Goal: Task Accomplishment & Management: Manage account settings

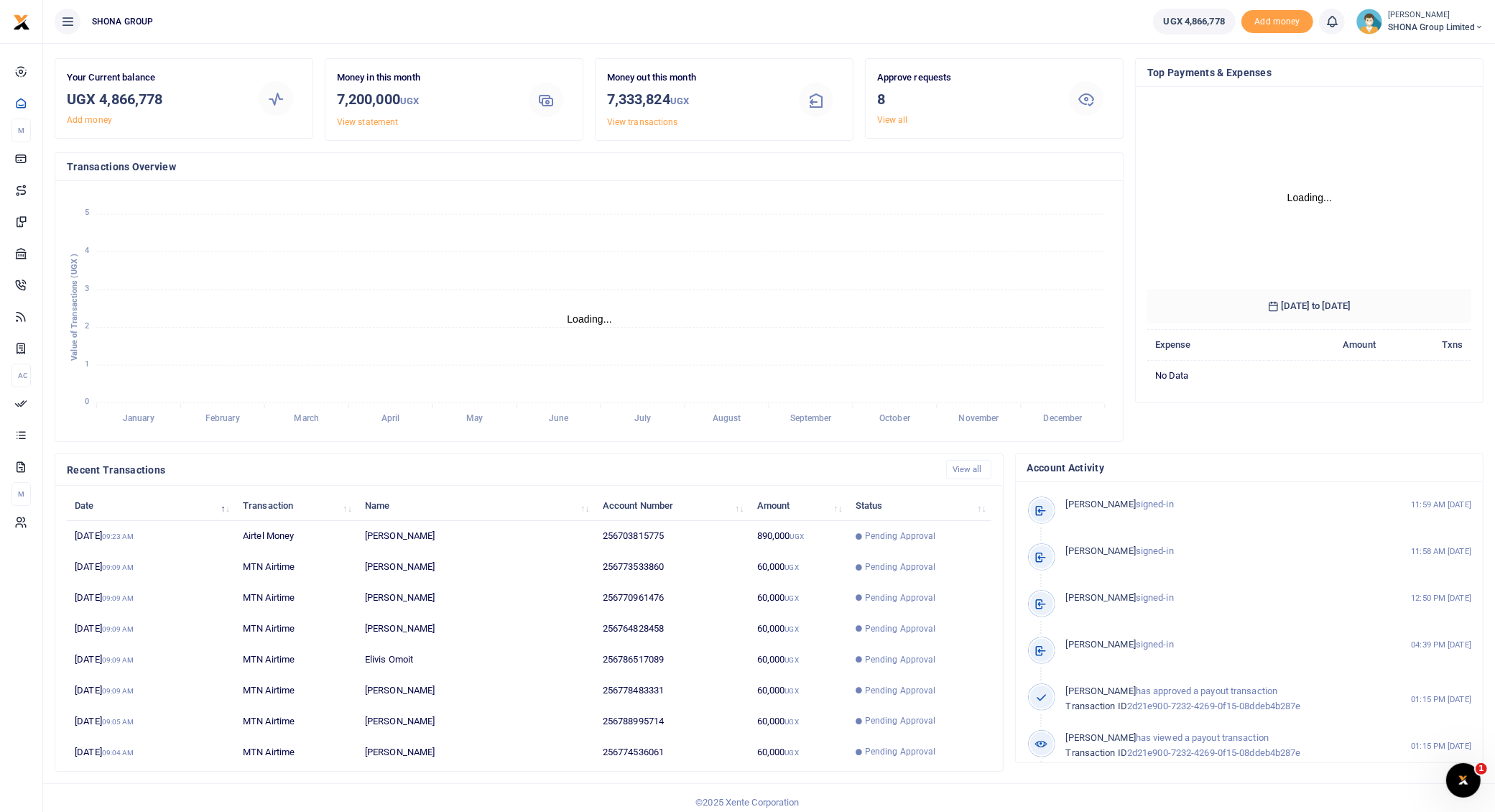
scroll to position [42, 0]
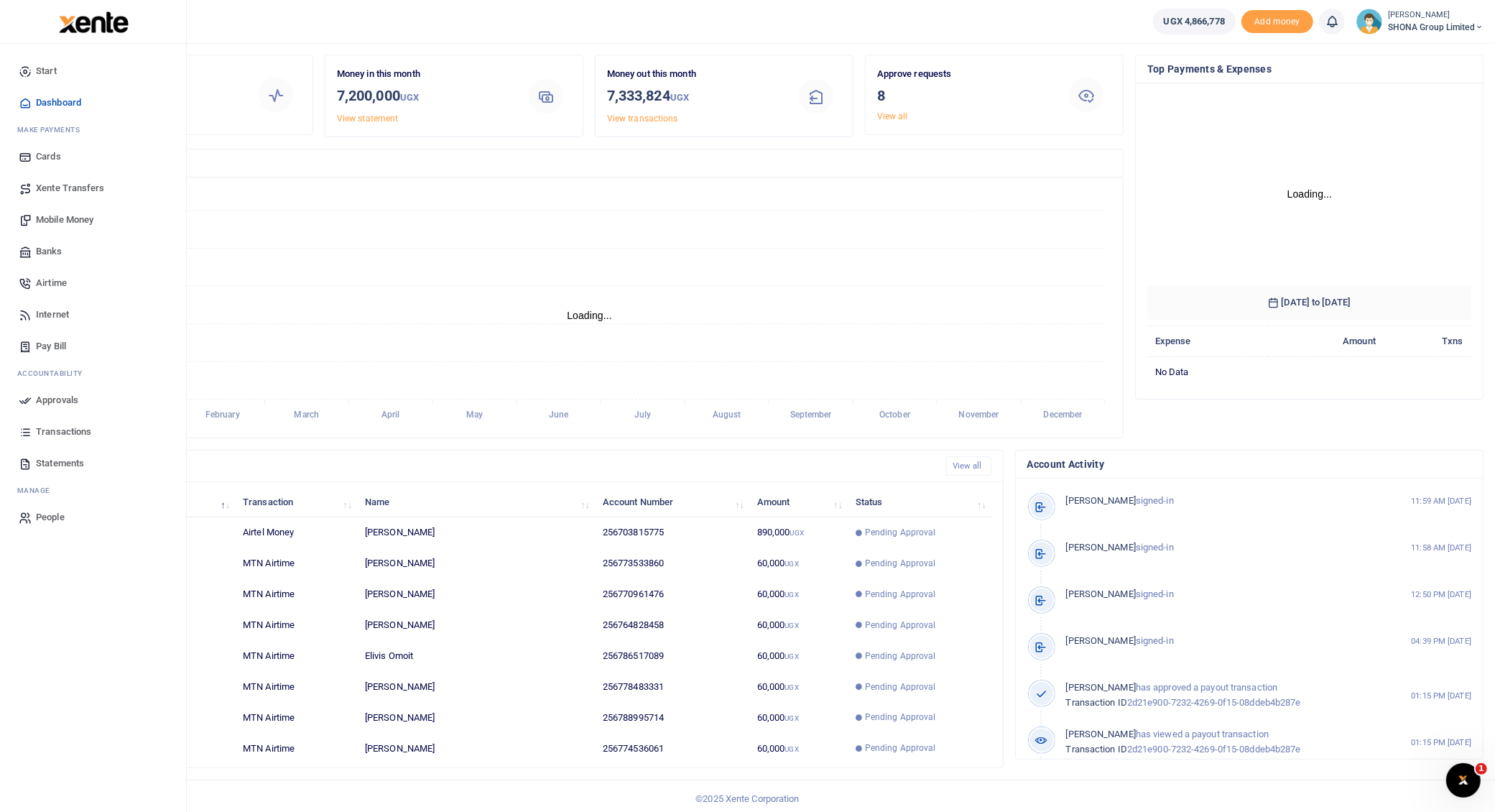
click at [40, 396] on span "Approvals" at bounding box center [57, 399] width 43 height 14
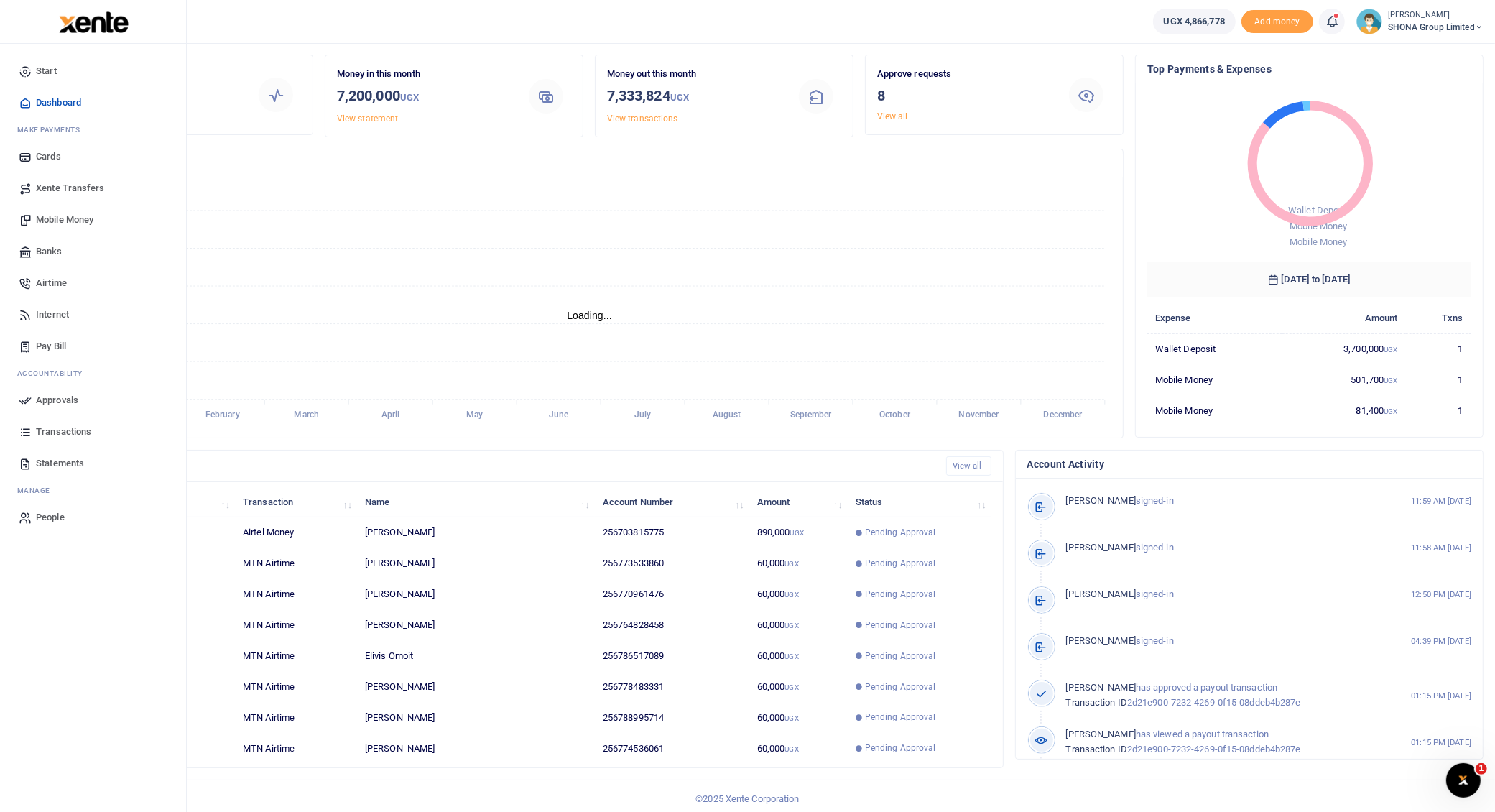
scroll to position [14, 14]
click at [68, 397] on span "Approvals" at bounding box center [57, 399] width 43 height 14
click at [63, 396] on span "Approvals" at bounding box center [57, 399] width 43 height 14
click at [43, 397] on span "Approvals" at bounding box center [57, 399] width 43 height 14
click at [49, 398] on span "Approvals" at bounding box center [57, 399] width 43 height 14
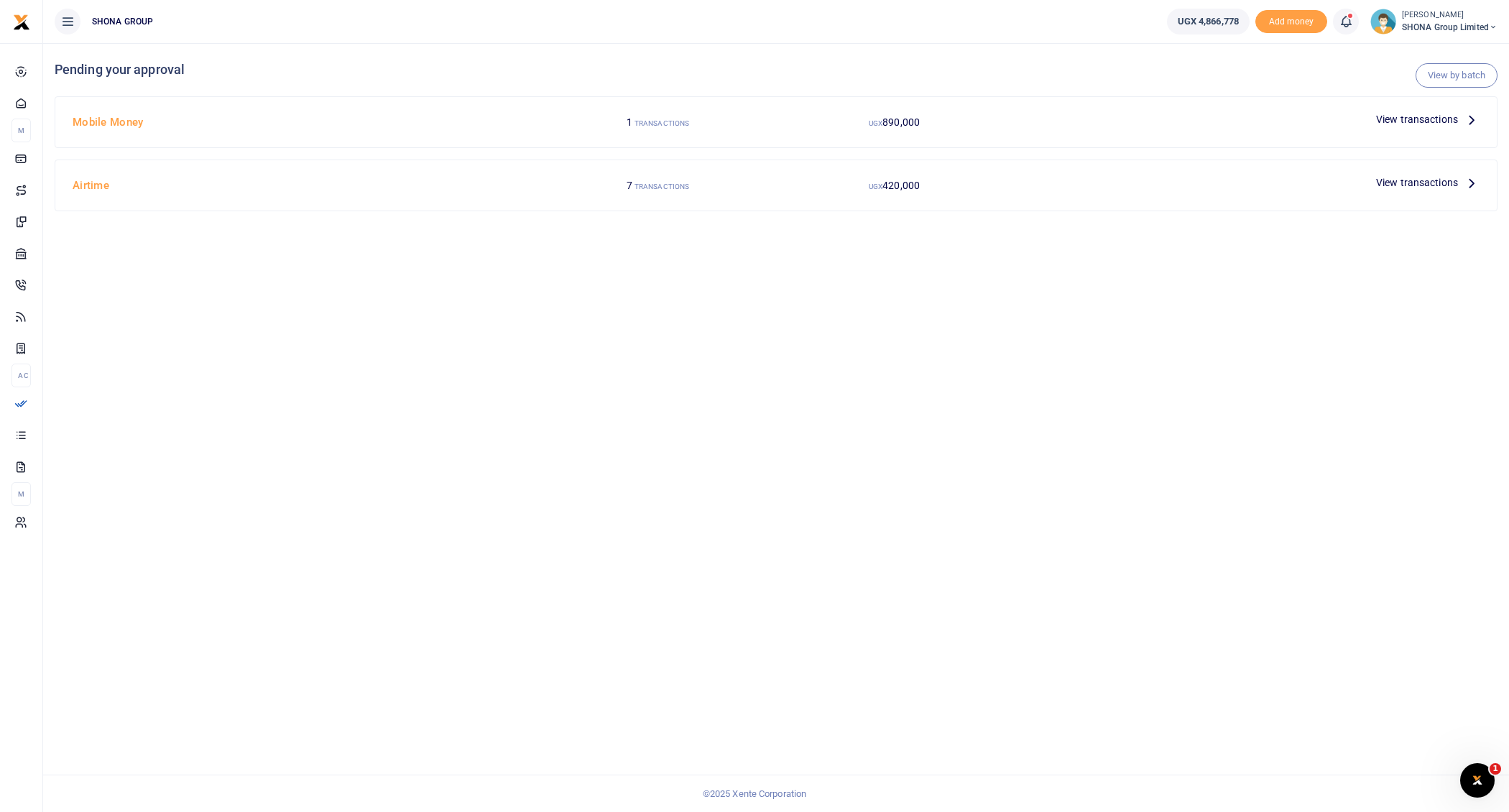
click at [1474, 182] on icon at bounding box center [1472, 182] width 16 height 16
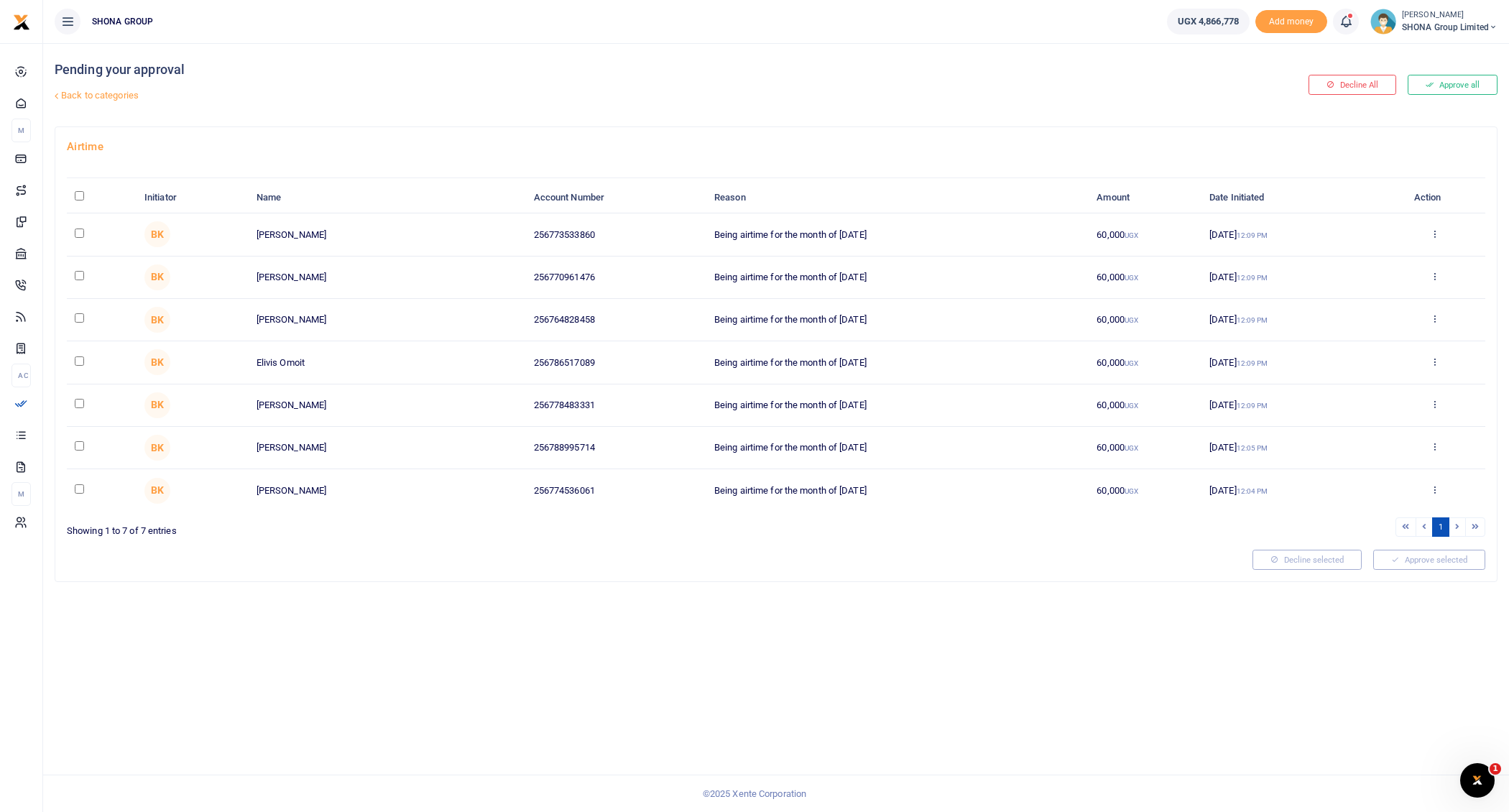
click at [76, 191] on input "\a \a : activate to sort column descending" at bounding box center [80, 195] width 9 height 9
checkbox input "true"
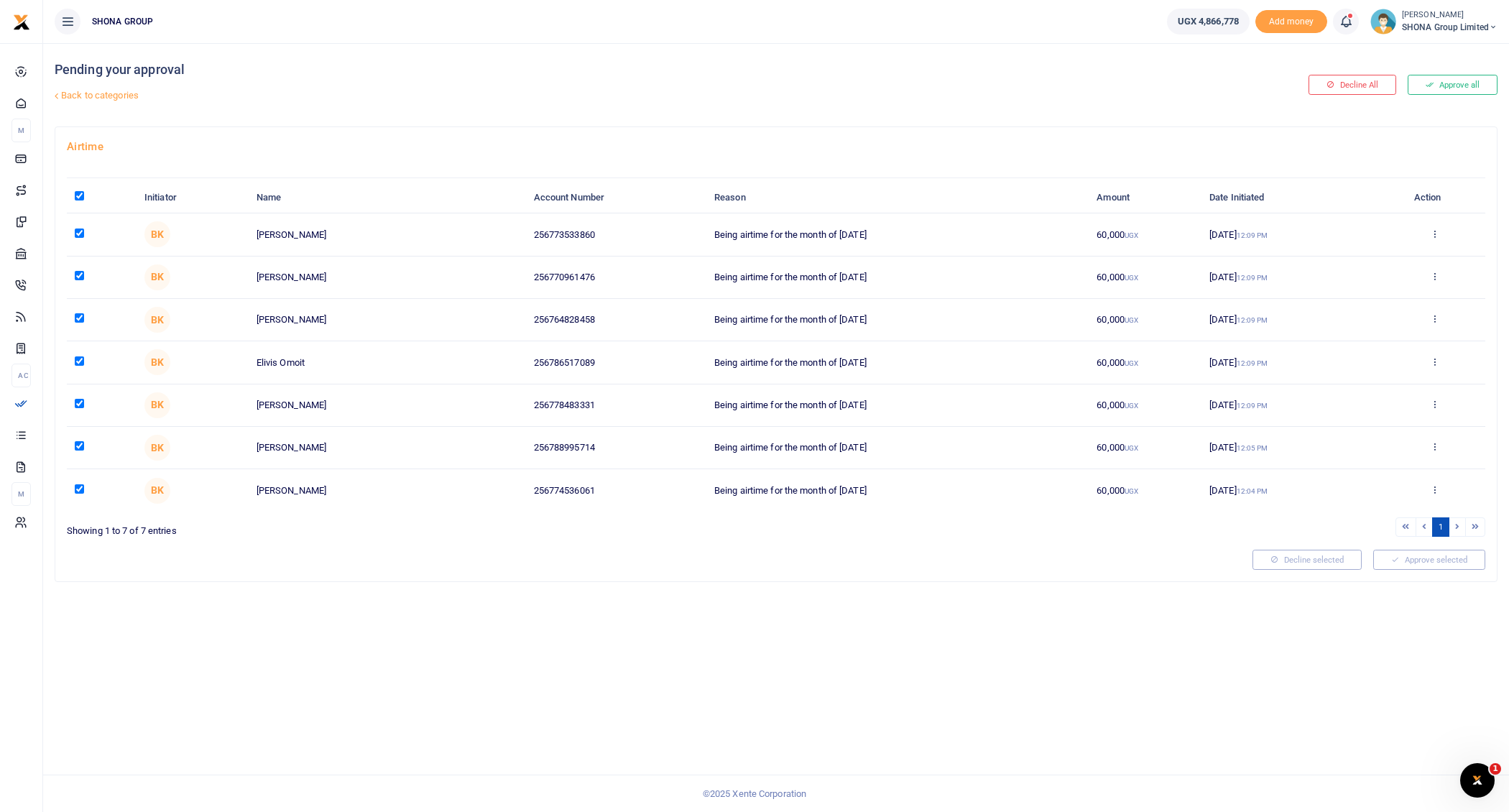
checkbox input "true"
click at [1438, 555] on button "Approve selected (7)" at bounding box center [1425, 559] width 122 height 20
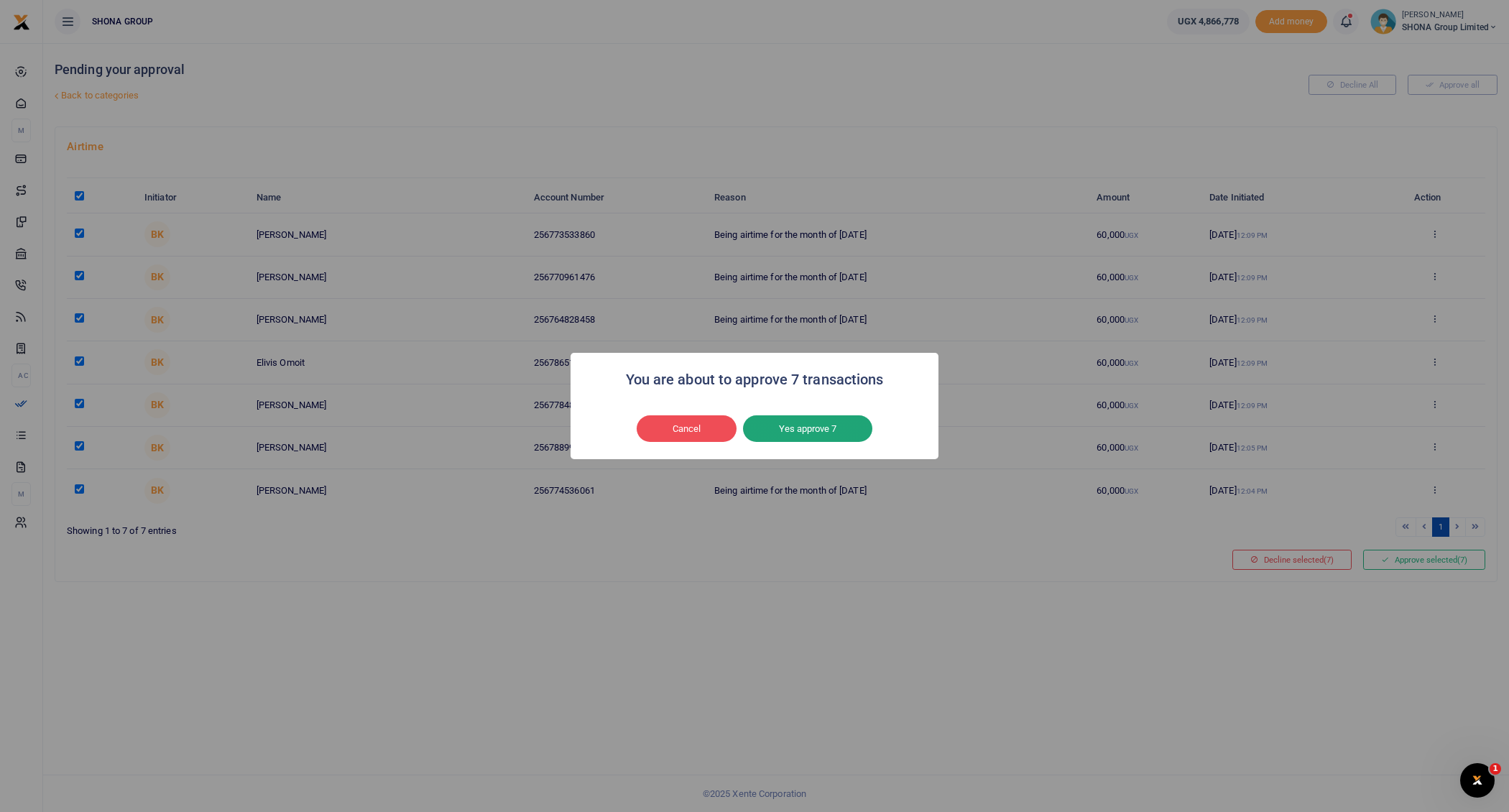
click at [846, 427] on button "Yes approve 7" at bounding box center [808, 429] width 129 height 28
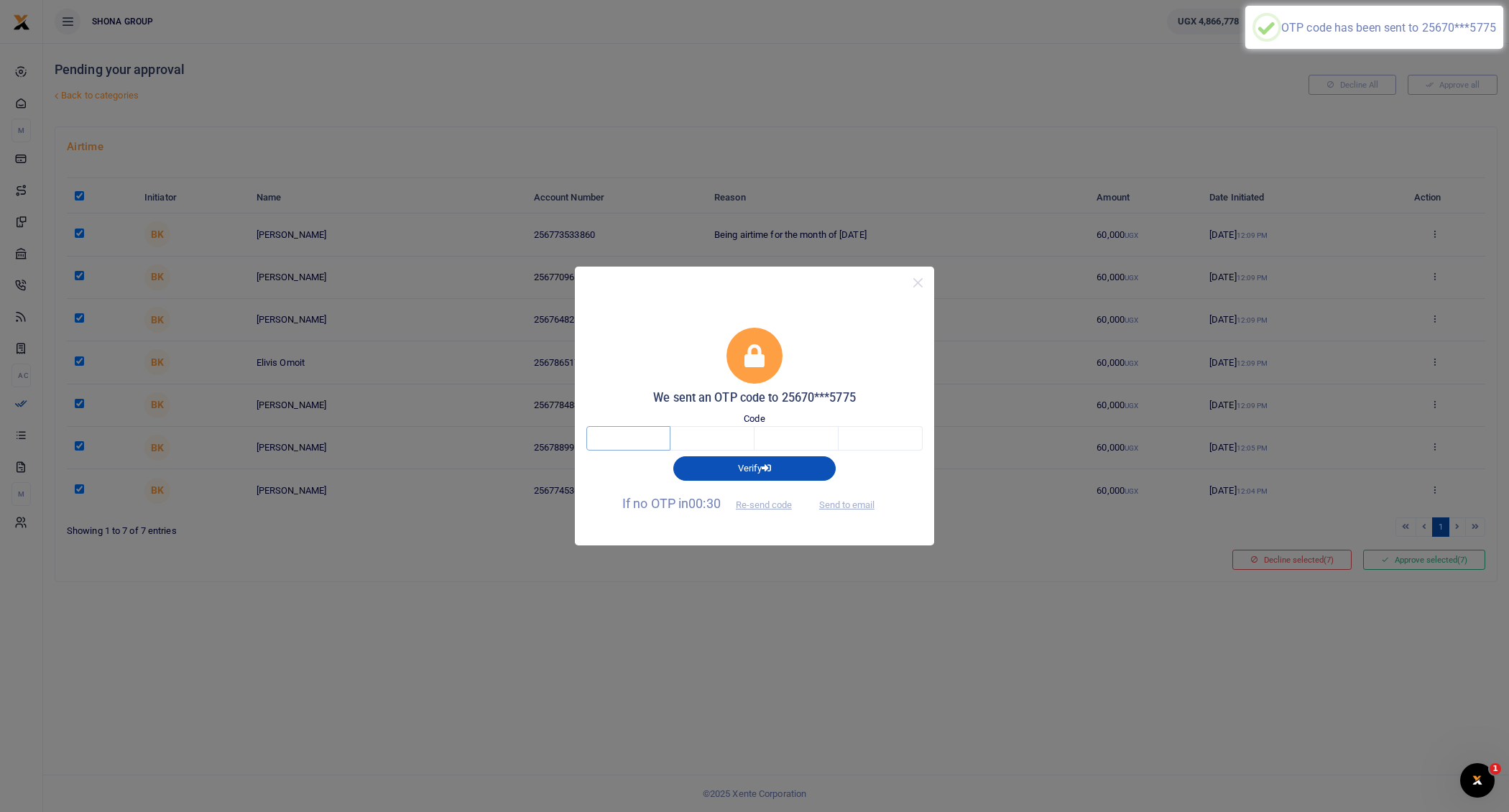
click at [643, 436] on input "text" at bounding box center [628, 438] width 84 height 25
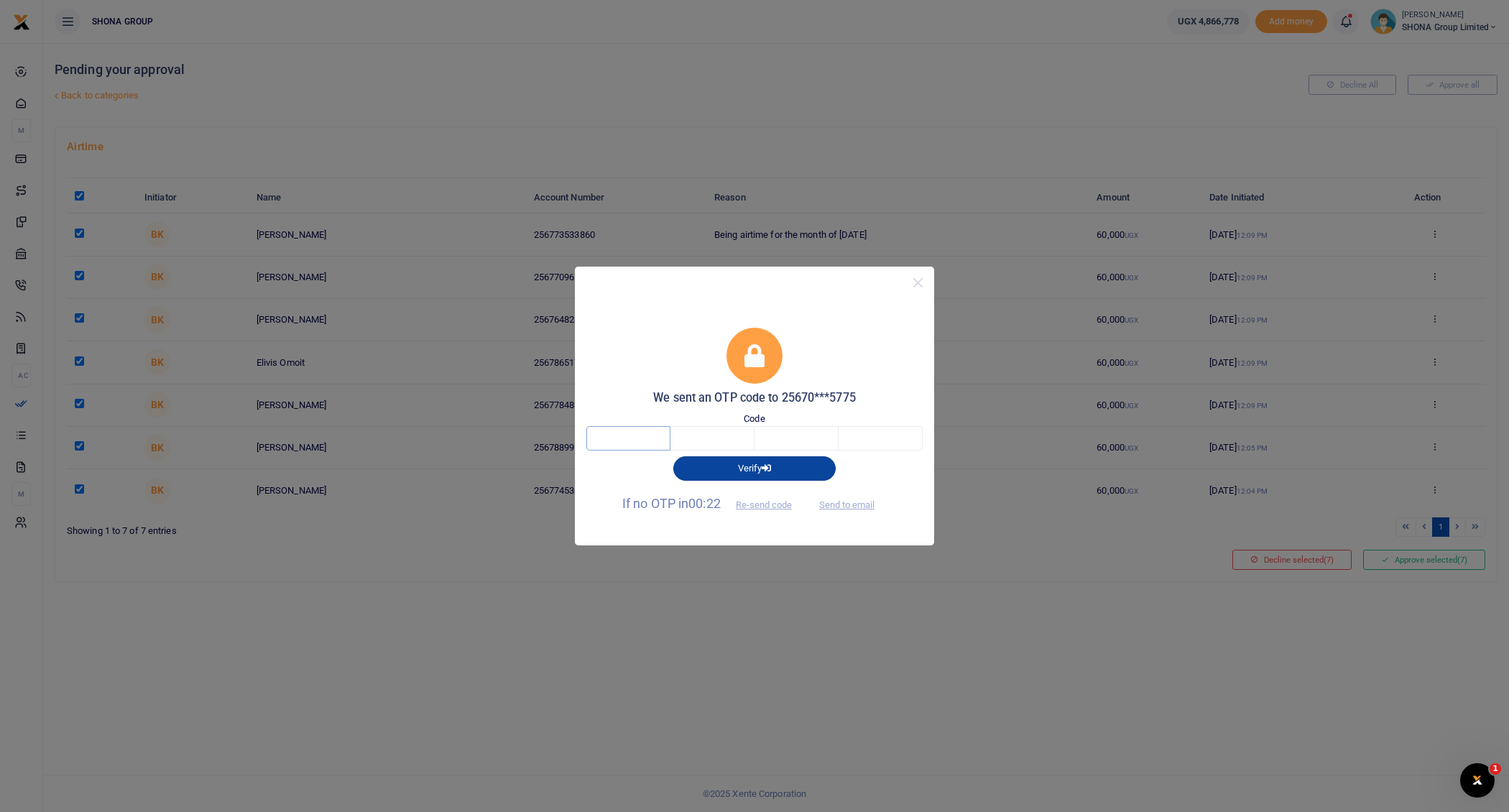
type input "8"
type input "1"
type input "9"
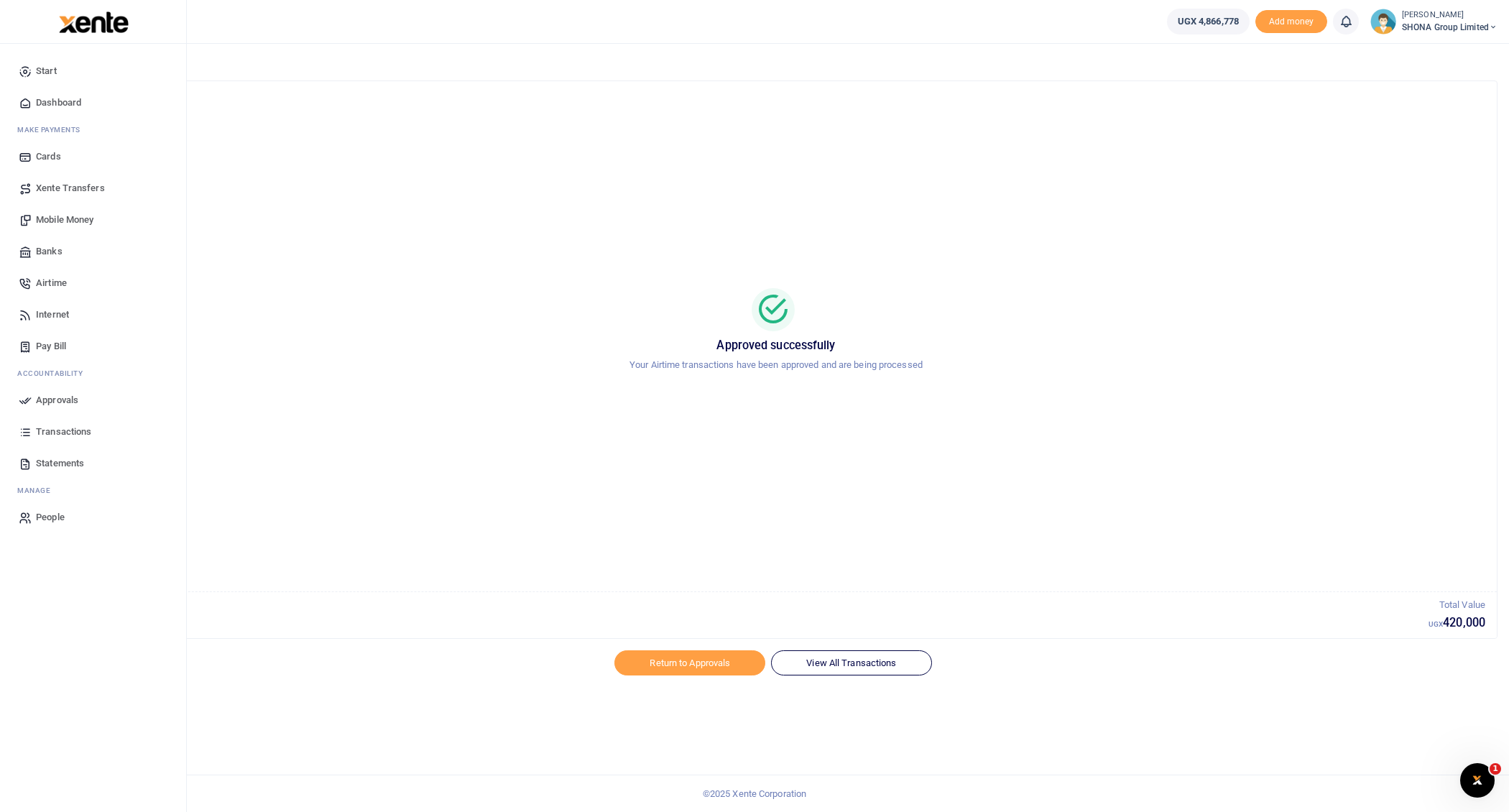
click at [62, 398] on span "Approvals" at bounding box center [57, 399] width 43 height 14
click at [53, 396] on span "Approvals" at bounding box center [57, 399] width 43 height 14
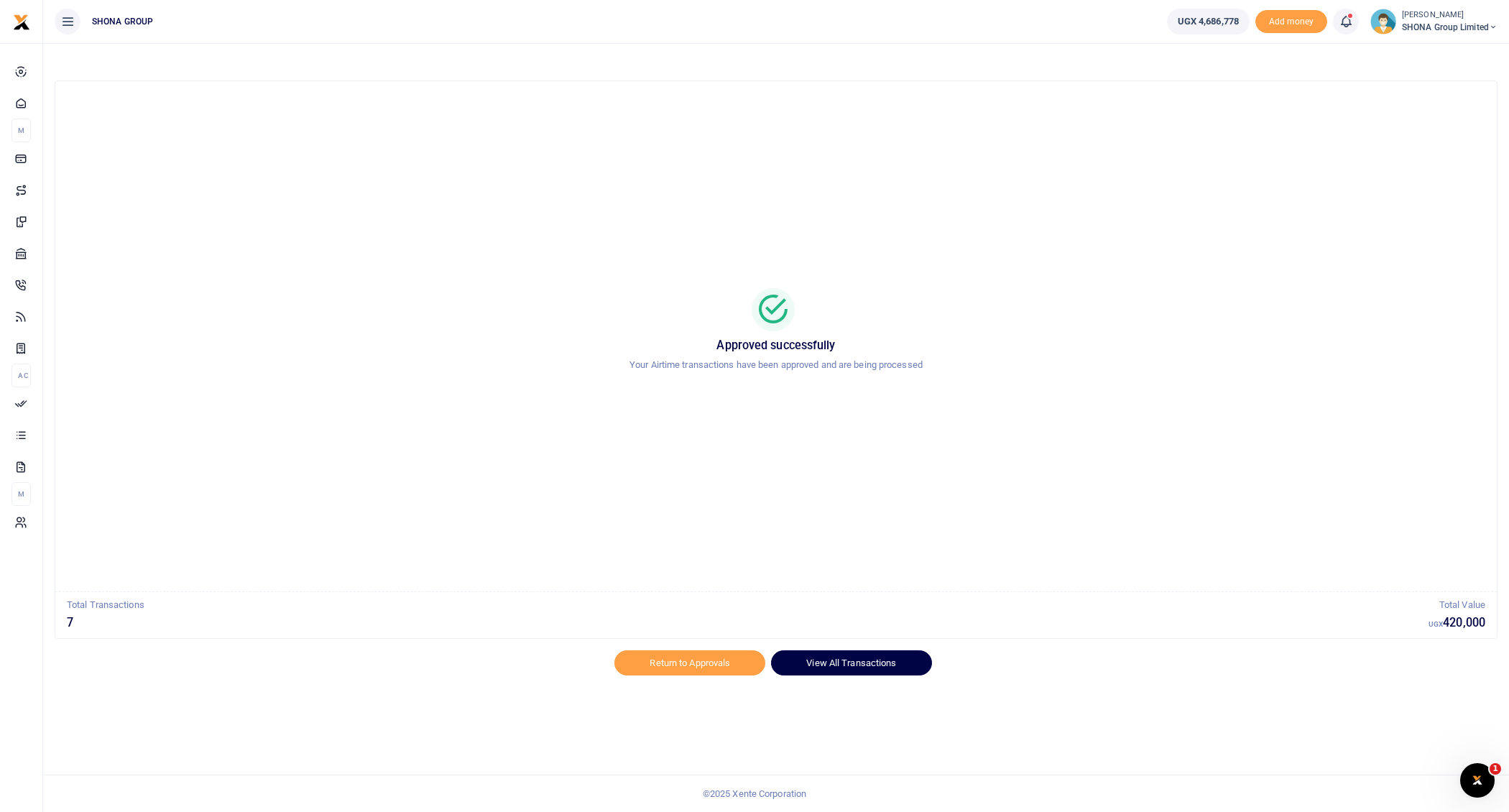
click at [847, 662] on link "View All Transactions" at bounding box center [851, 662] width 160 height 25
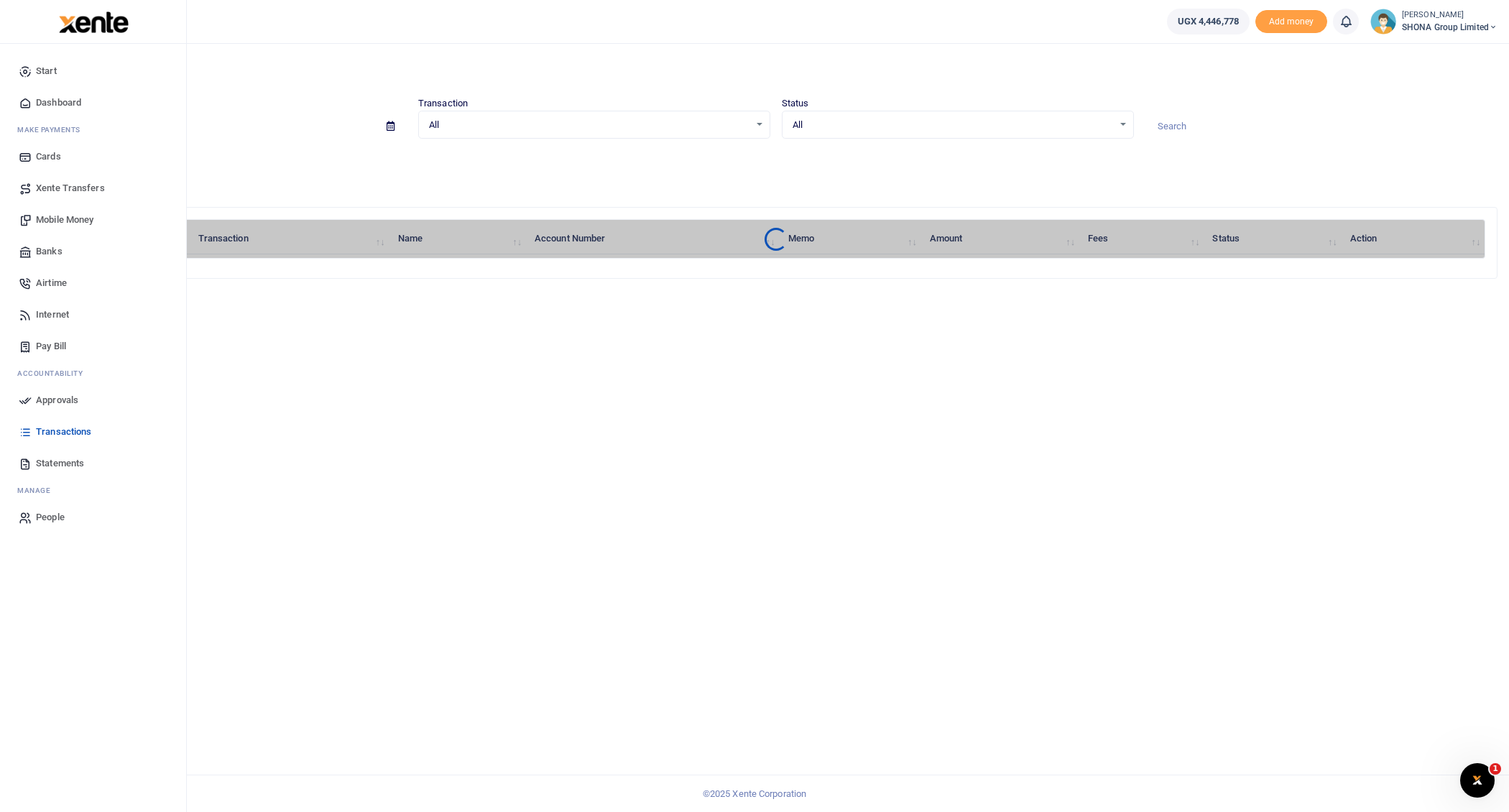
click at [63, 395] on span "Approvals" at bounding box center [57, 399] width 43 height 14
click at [53, 396] on span "Approvals" at bounding box center [57, 399] width 43 height 14
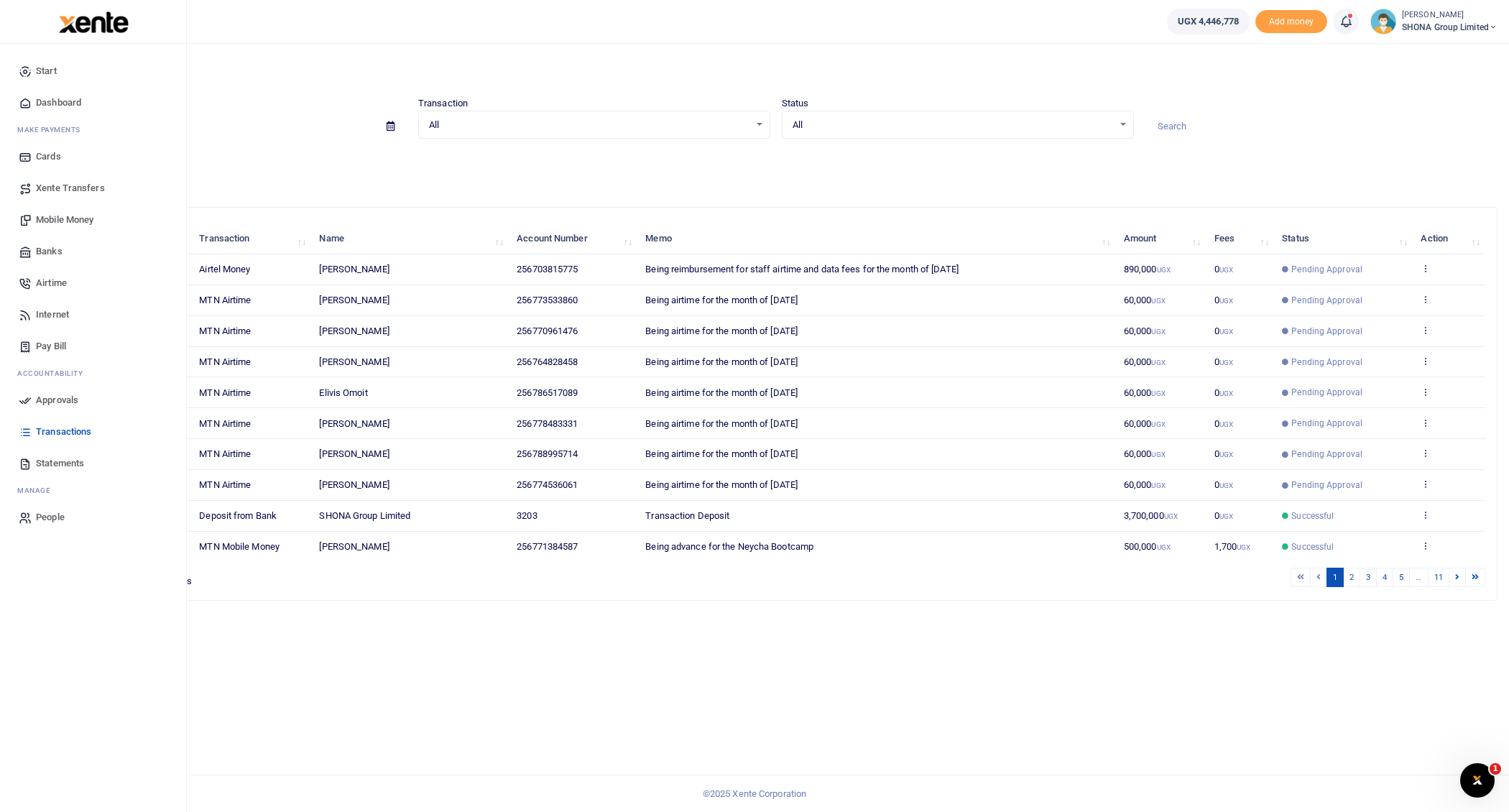
click at [52, 397] on span "Approvals" at bounding box center [57, 399] width 43 height 14
click at [65, 397] on span "Approvals" at bounding box center [57, 399] width 43 height 14
click at [52, 394] on span "Approvals" at bounding box center [57, 399] width 43 height 14
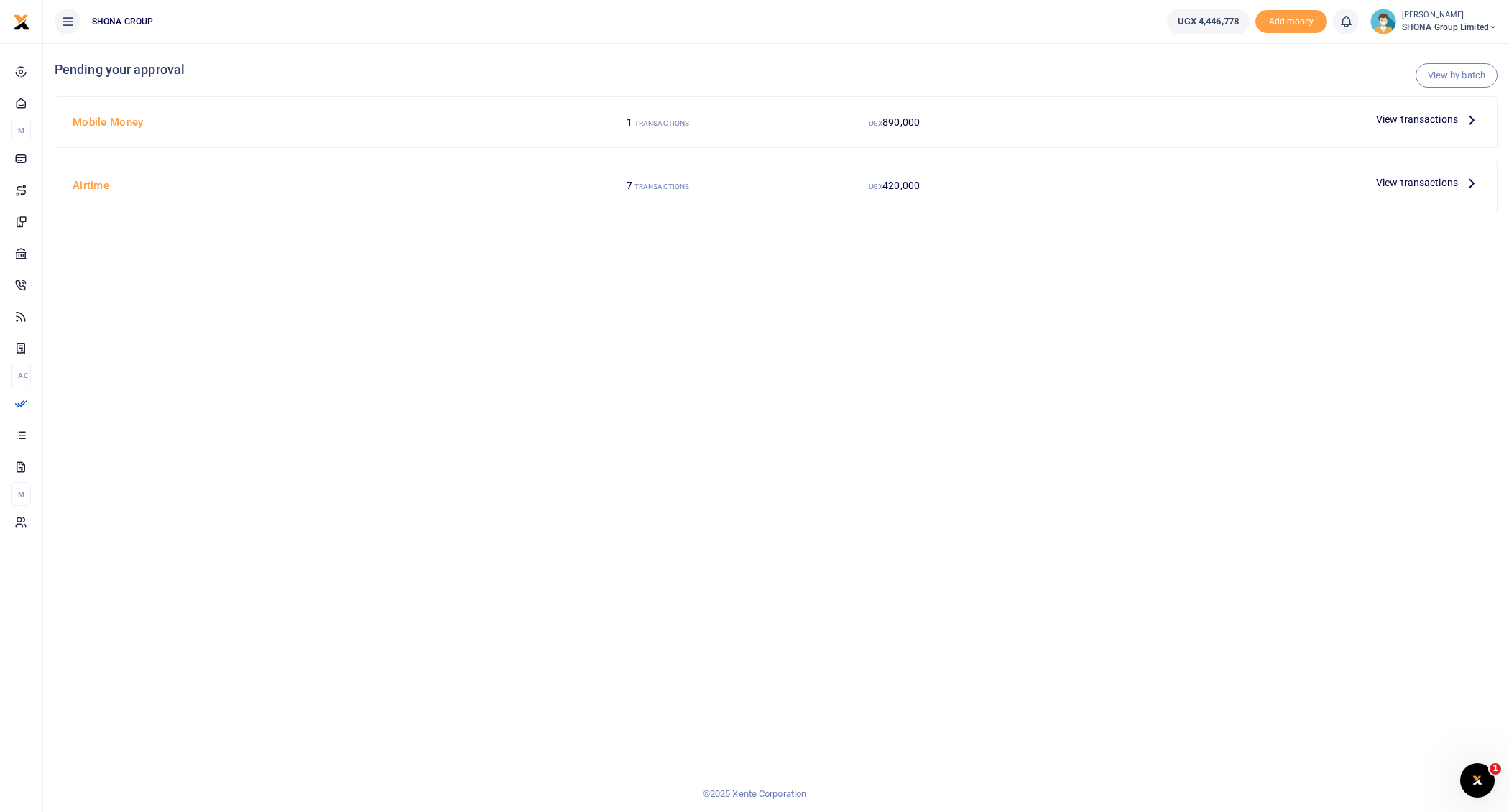
click at [1470, 117] on icon at bounding box center [1472, 119] width 16 height 16
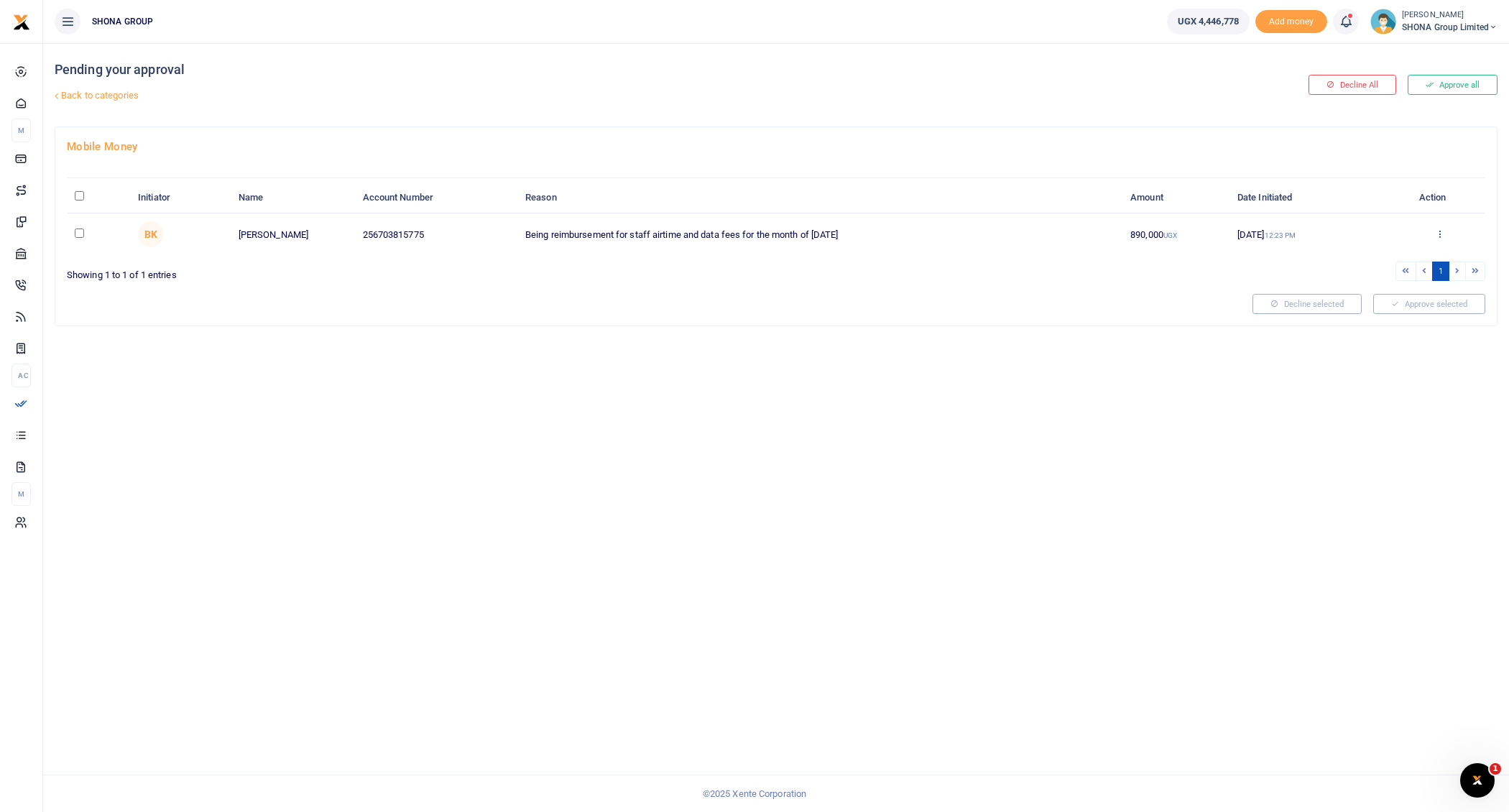
click at [1441, 229] on icon at bounding box center [1440, 233] width 9 height 10
click at [1426, 254] on link "Approve" at bounding box center [1388, 256] width 114 height 20
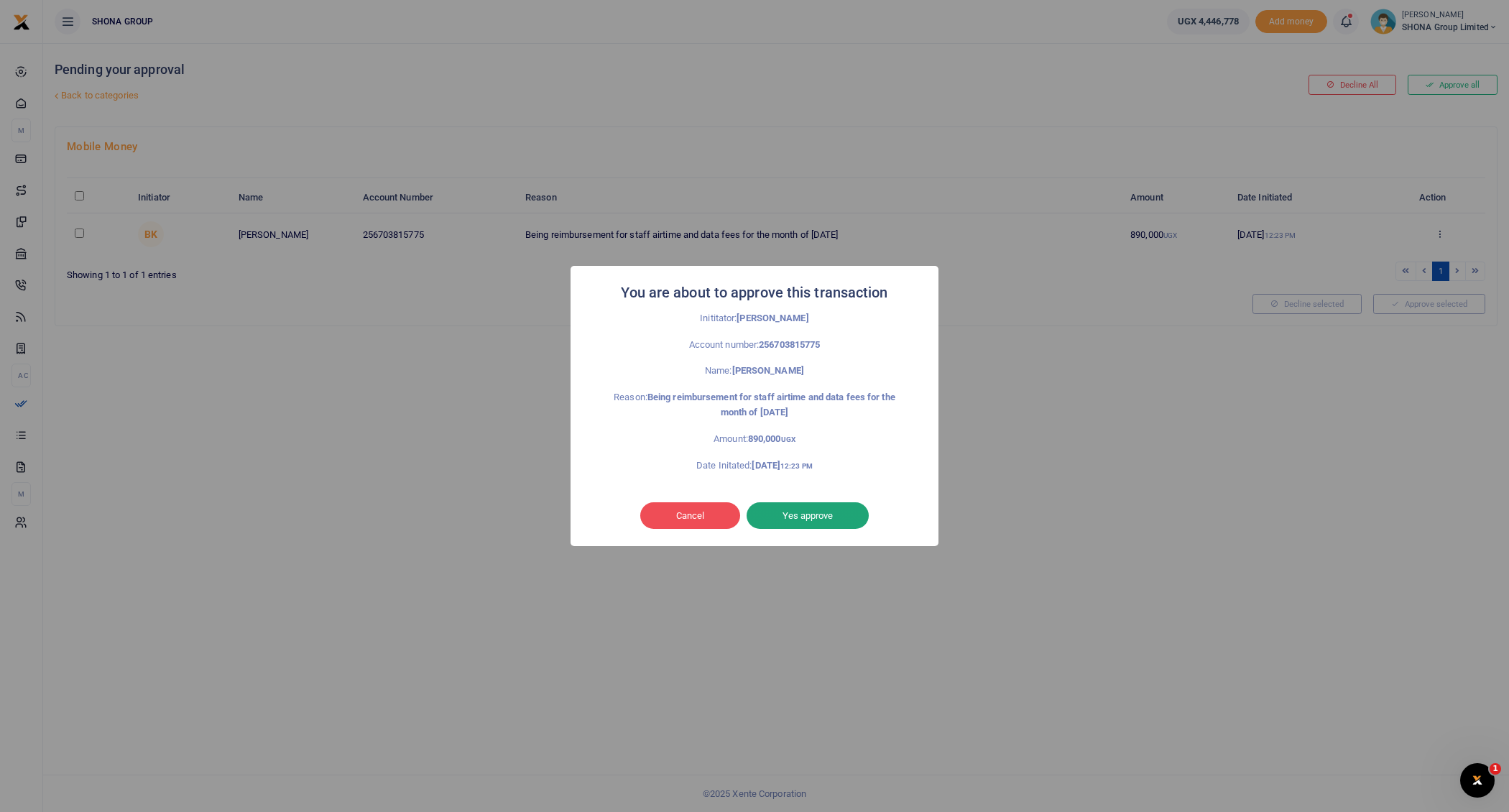
click at [823, 518] on button "Yes approve" at bounding box center [808, 515] width 122 height 28
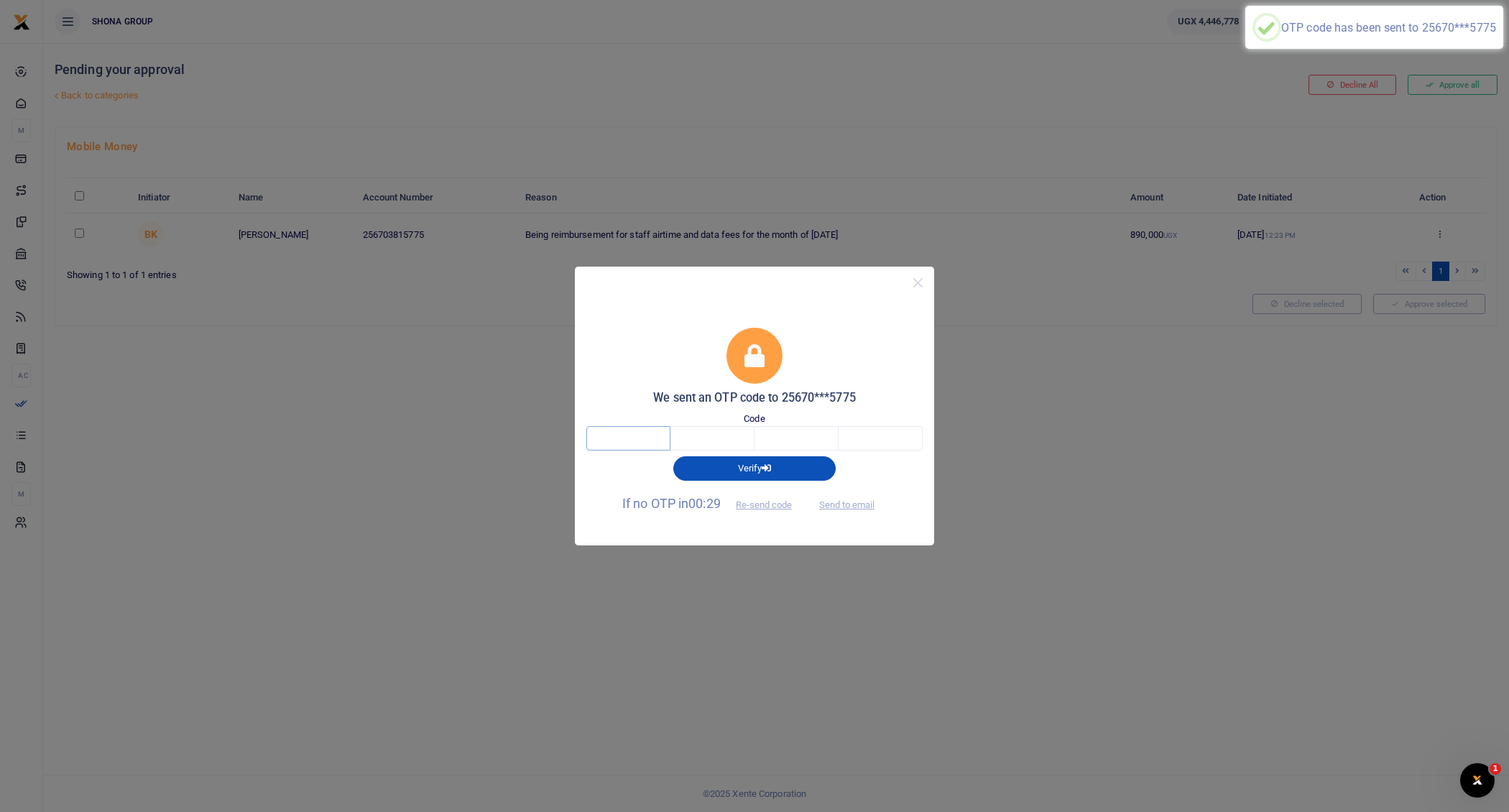
click at [628, 434] on input "text" at bounding box center [628, 438] width 84 height 25
type input "5"
type input "0"
type input "6"
type input "7"
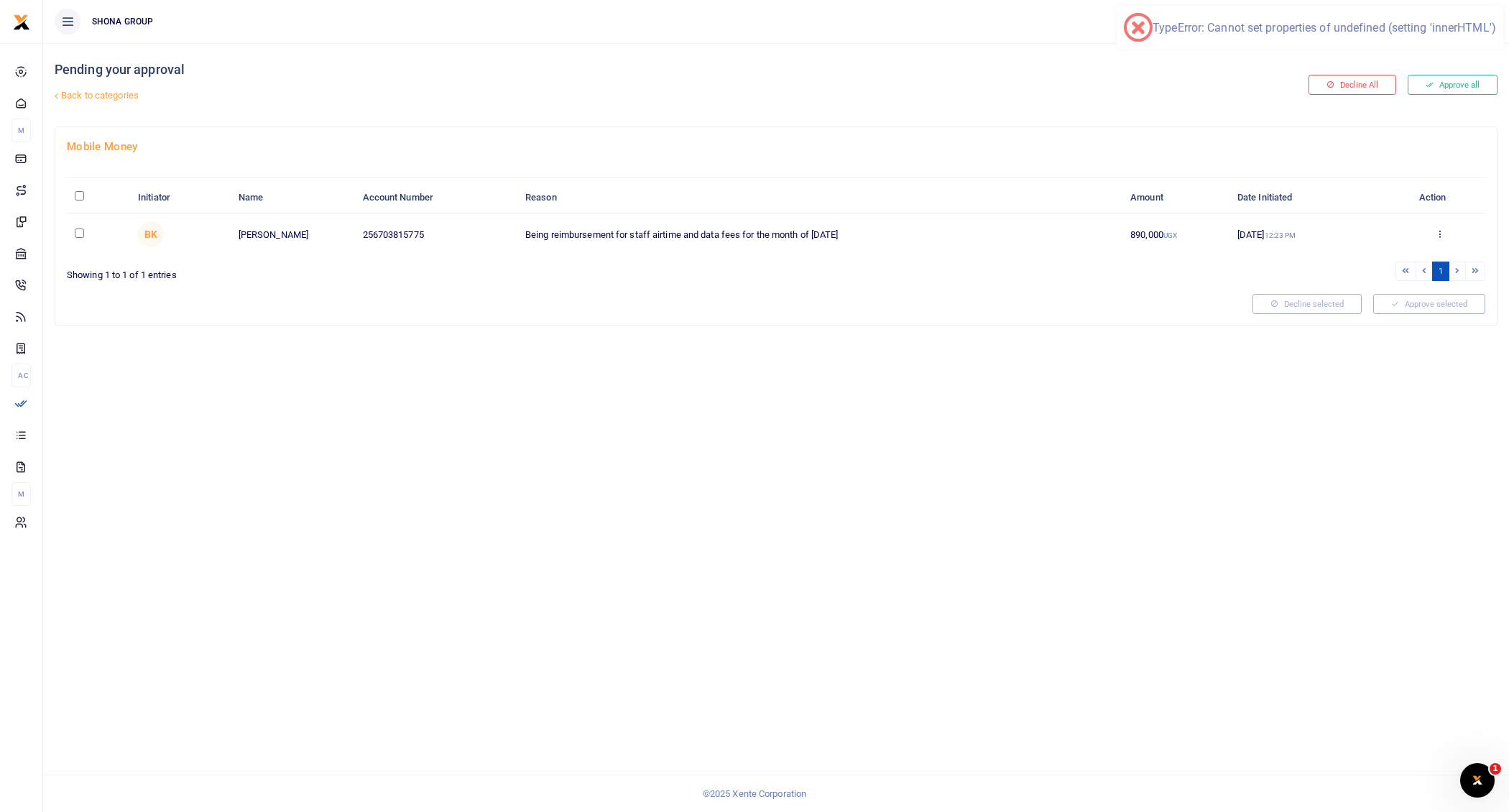
click at [1441, 231] on icon at bounding box center [1440, 233] width 9 height 10
click at [1393, 260] on link "Approve" at bounding box center [1388, 256] width 114 height 20
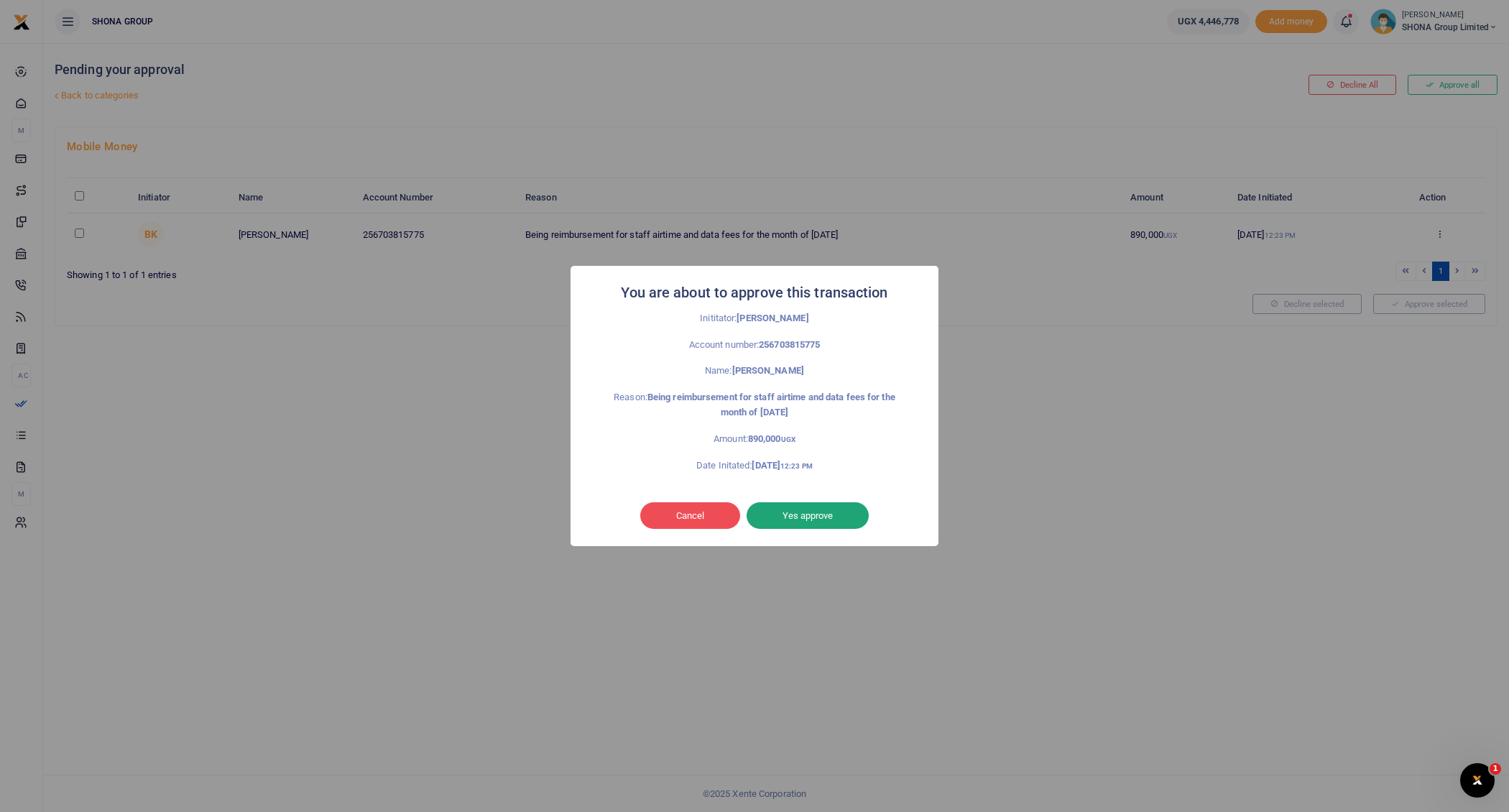
click at [816, 518] on button "Yes approve" at bounding box center [808, 515] width 122 height 28
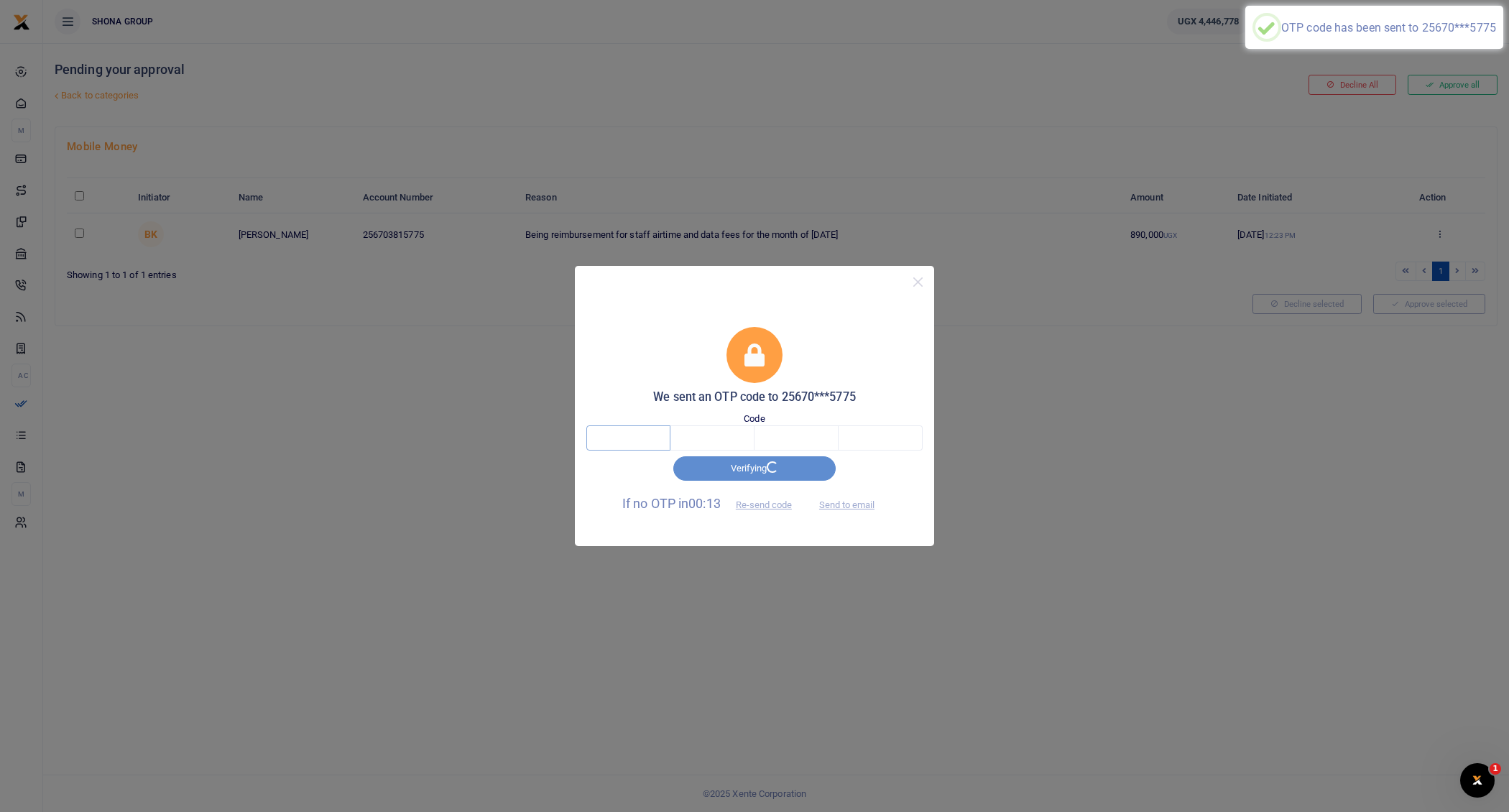
click at [651, 439] on input "text" at bounding box center [628, 437] width 84 height 25
type input "9"
type input "8"
type input "2"
type input "4"
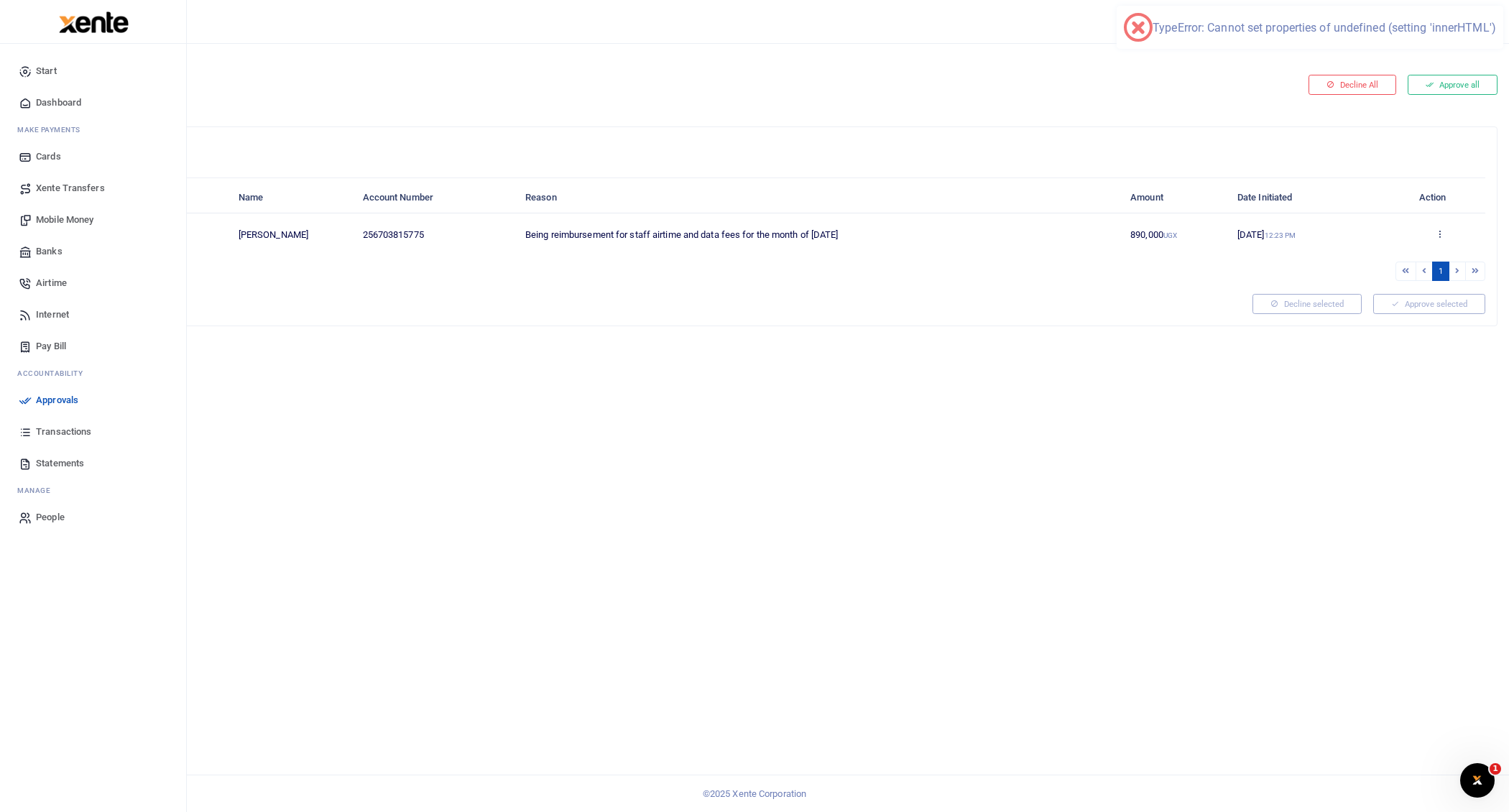
click at [54, 425] on span "Transactions" at bounding box center [64, 432] width 55 height 14
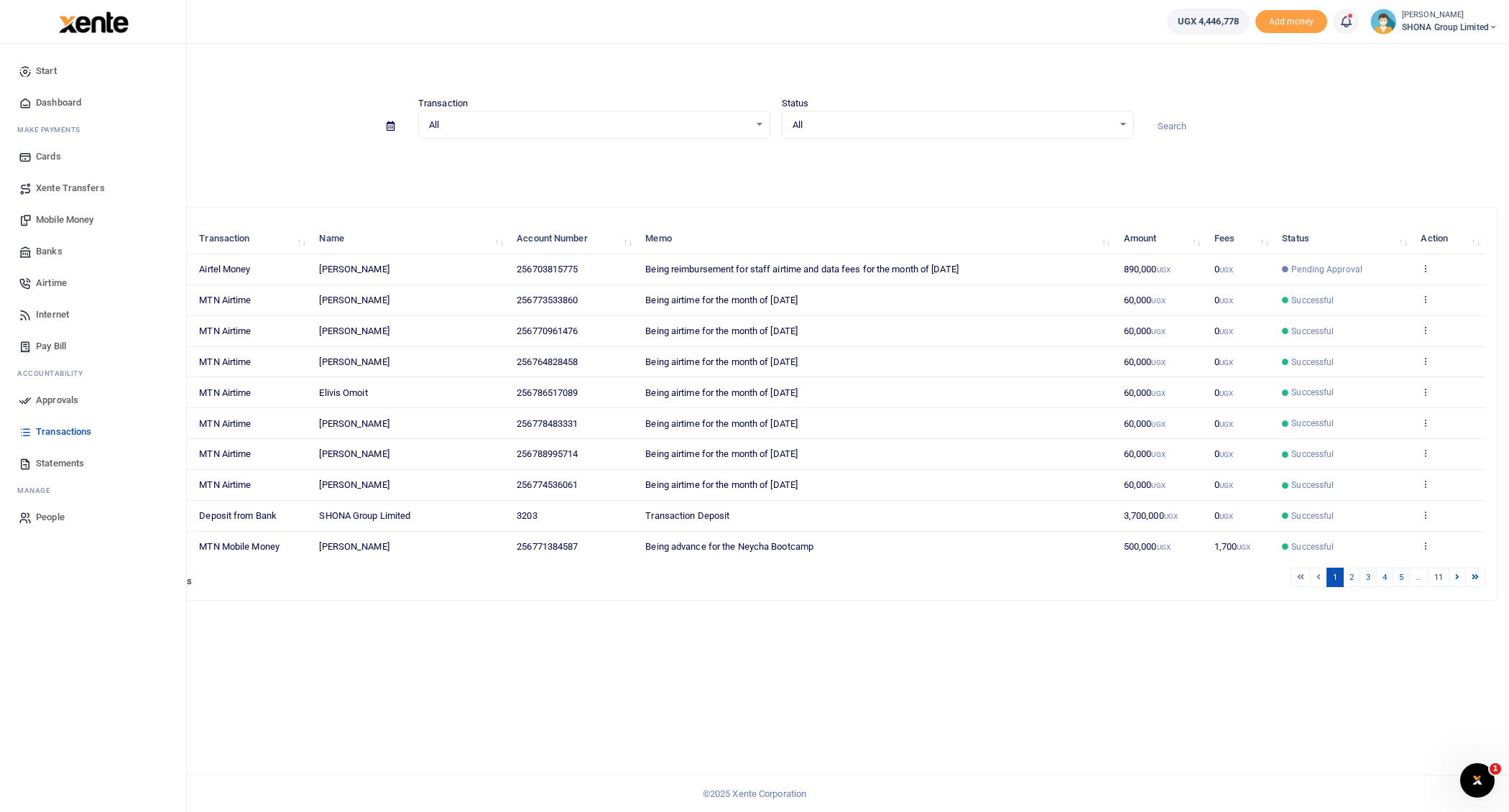
click at [34, 398] on link "Approvals" at bounding box center [93, 399] width 163 height 31
click at [55, 397] on span "Approvals" at bounding box center [57, 399] width 43 height 14
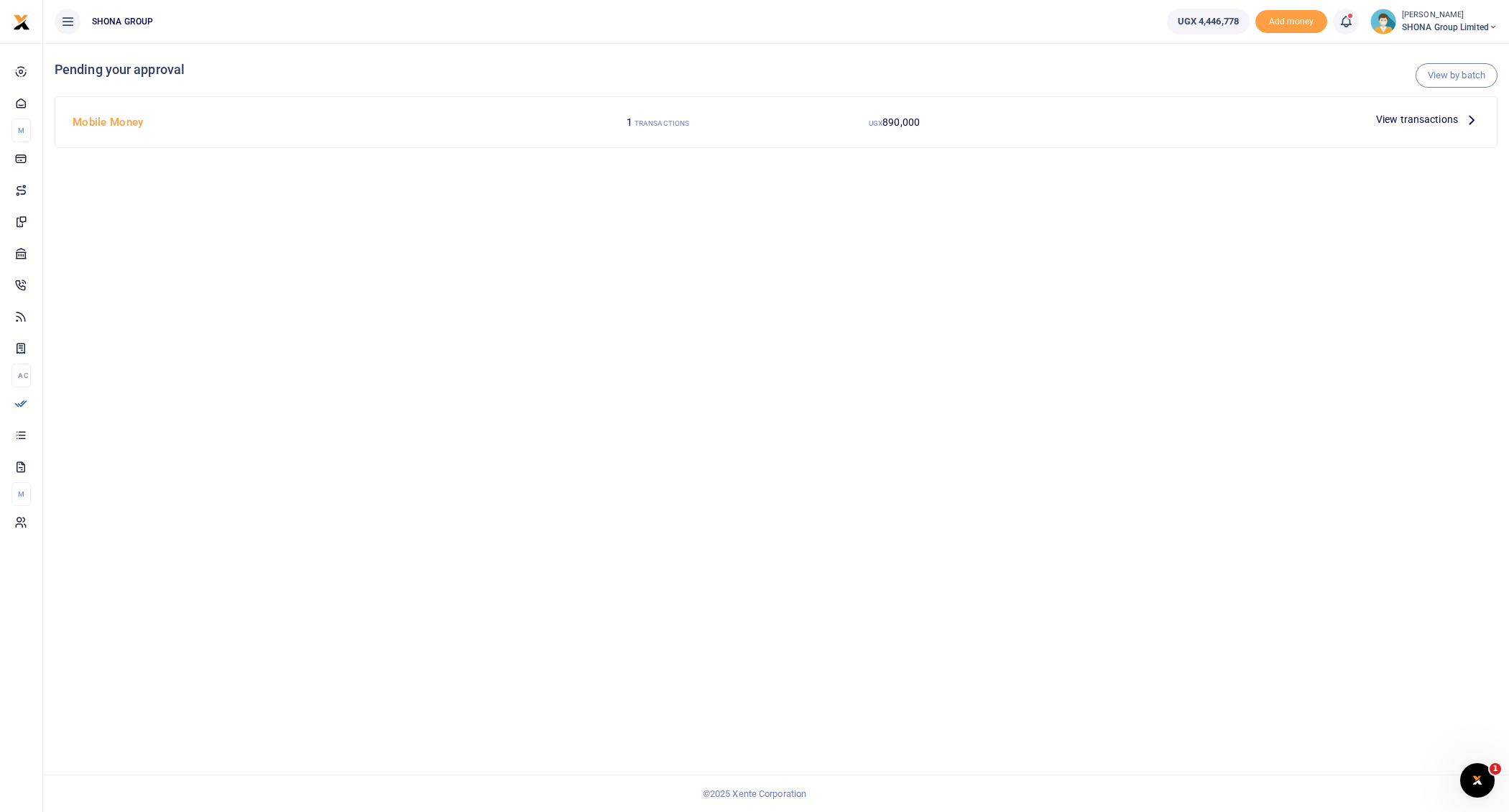
click at [1468, 120] on icon at bounding box center [1472, 119] width 16 height 16
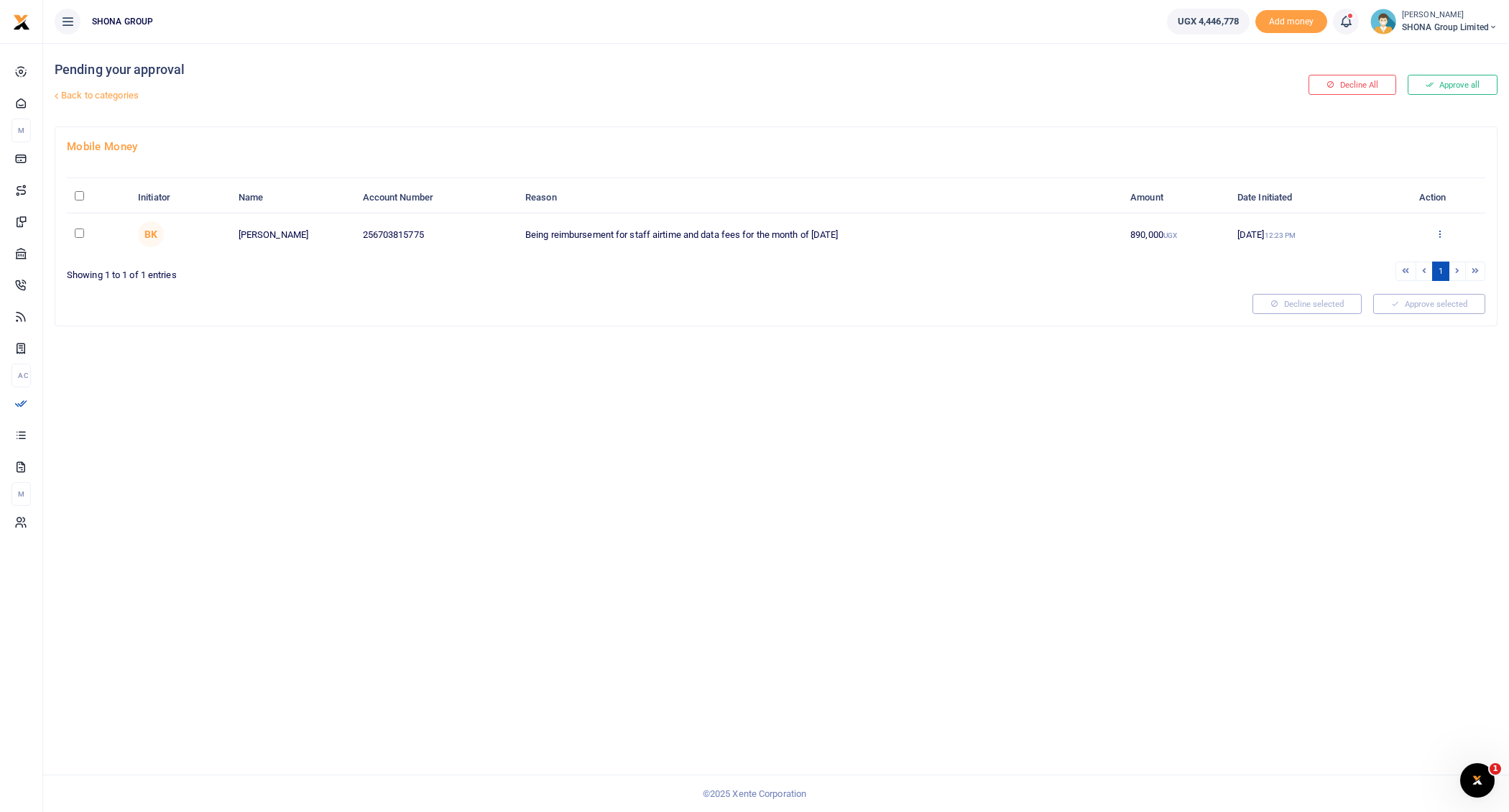
click at [1443, 229] on icon at bounding box center [1440, 233] width 9 height 10
click at [1361, 256] on link "Approve" at bounding box center [1388, 256] width 114 height 20
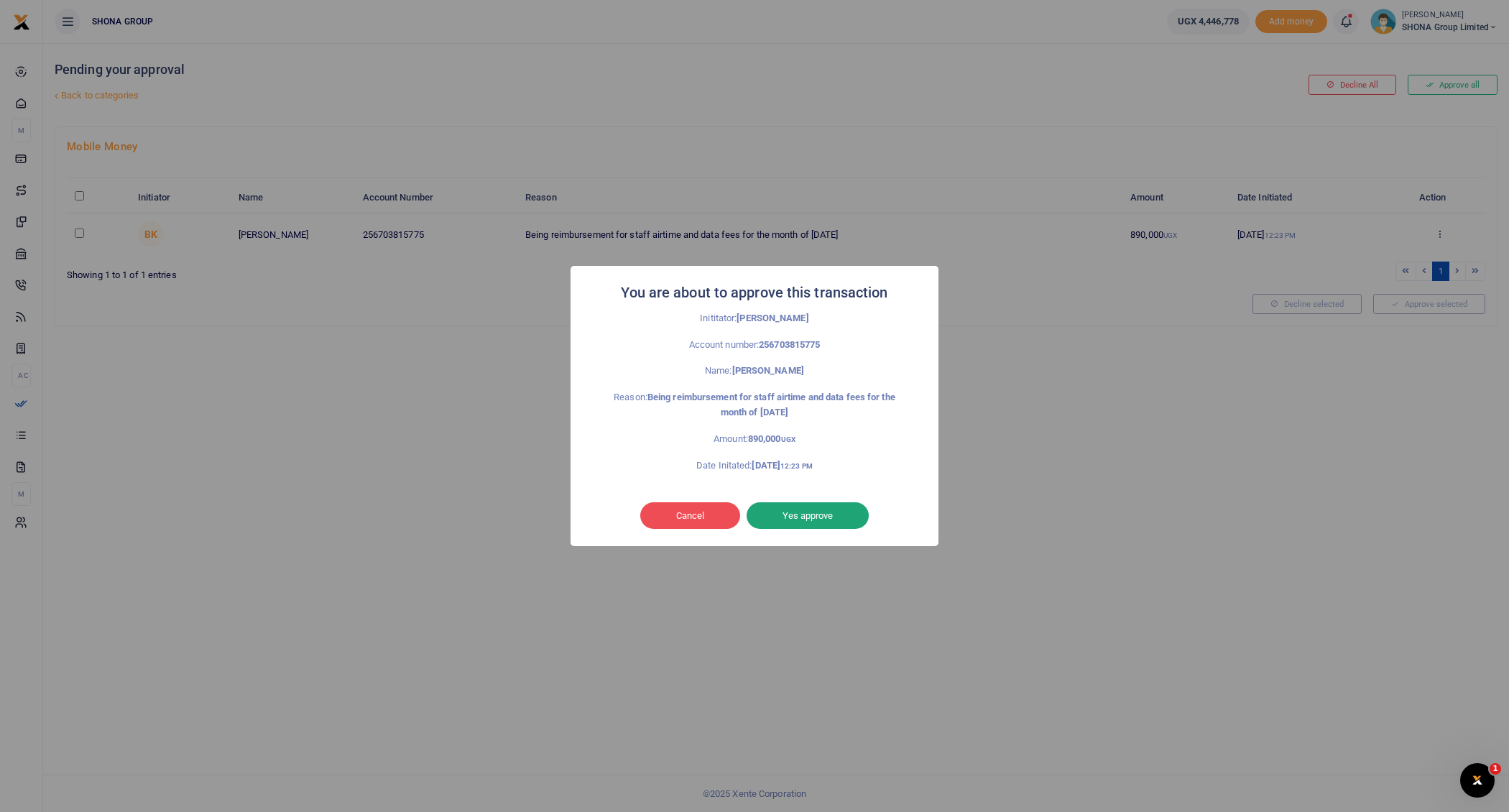
click at [804, 516] on button "Yes approve" at bounding box center [808, 515] width 122 height 28
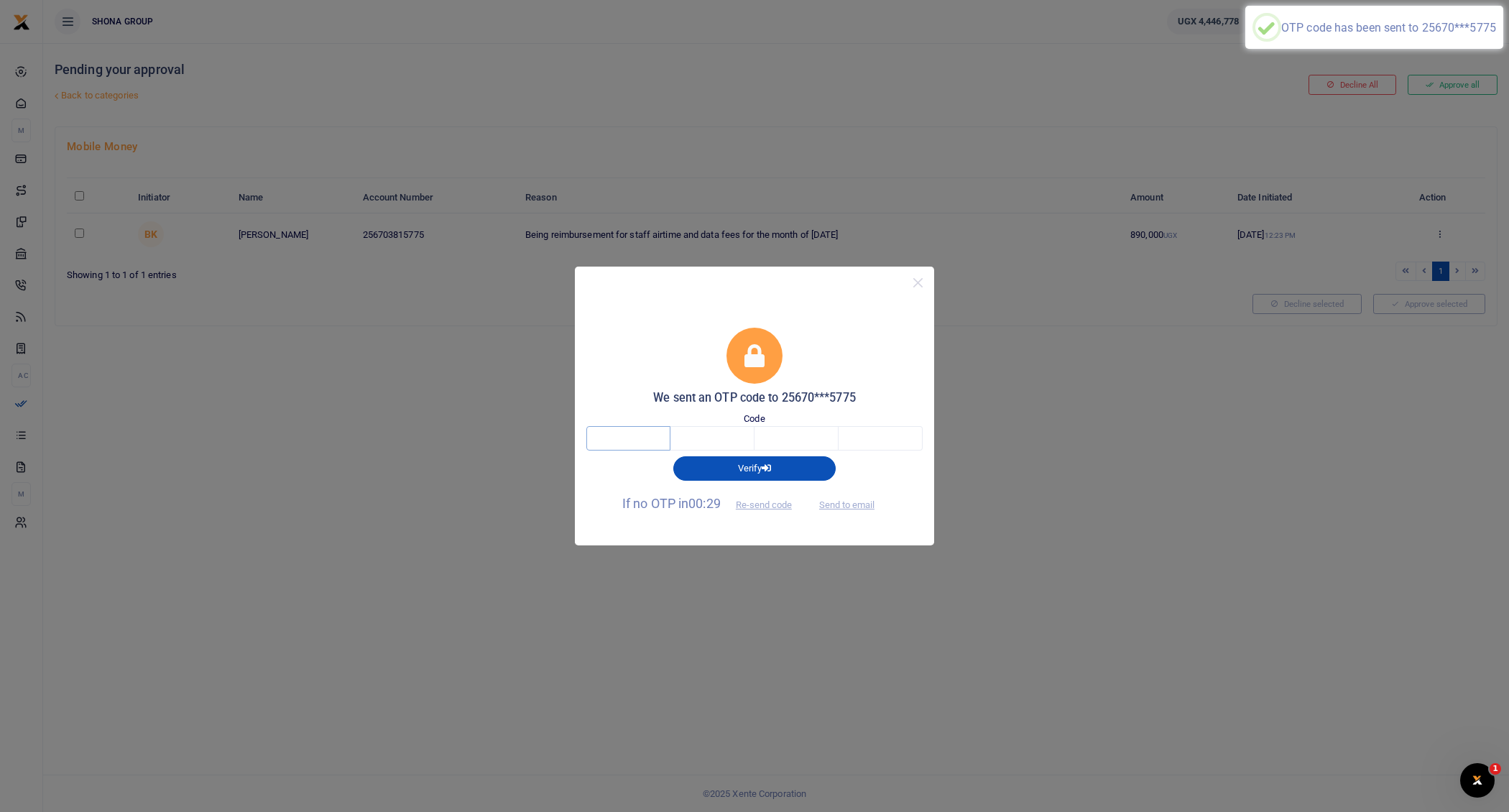
click at [621, 443] on input "text" at bounding box center [628, 438] width 84 height 25
type input "9"
type input "2"
type input "5"
type input "6"
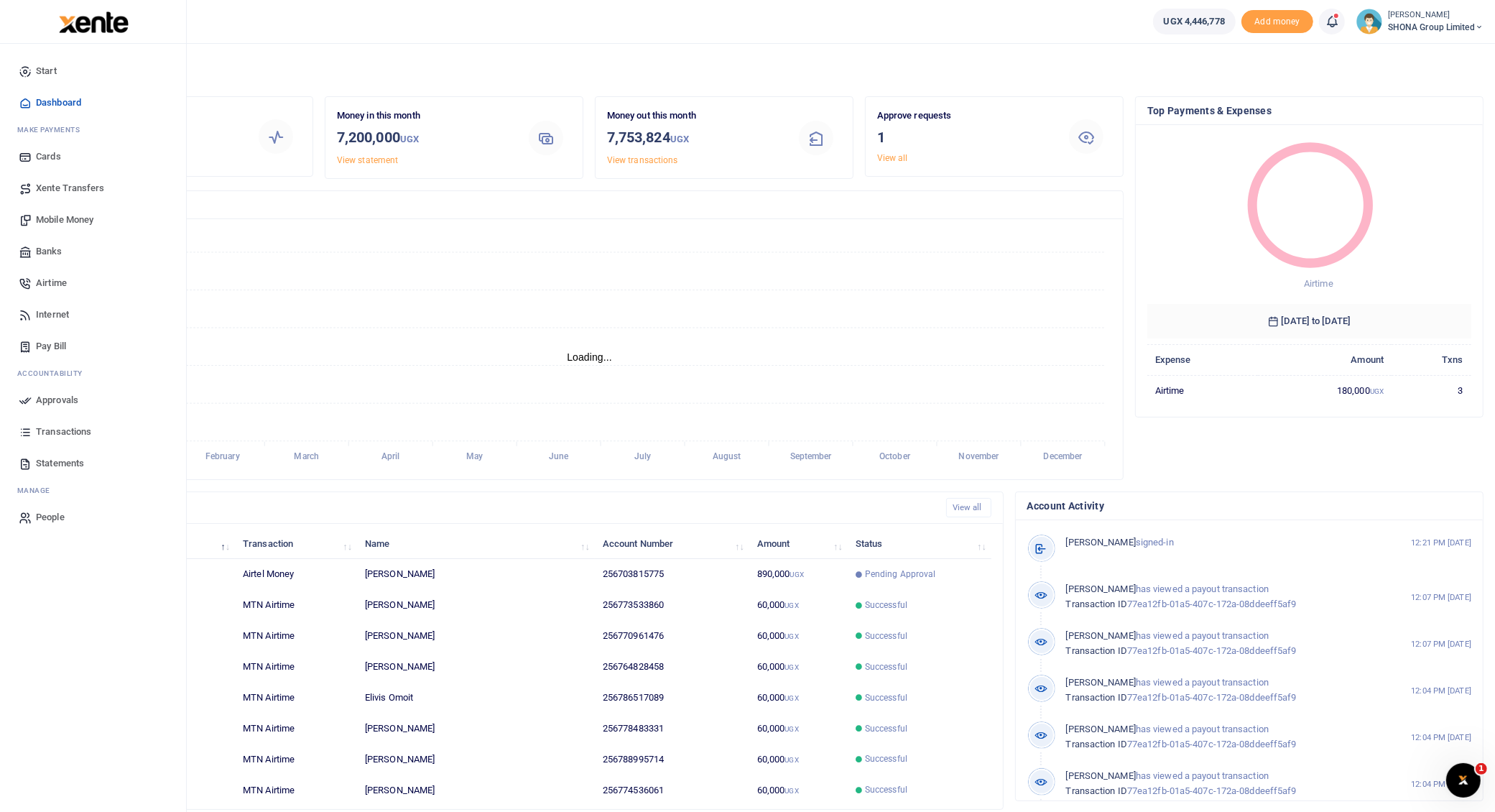
scroll to position [14, 14]
click at [48, 398] on span "Approvals" at bounding box center [57, 399] width 43 height 14
click at [69, 398] on span "Approvals" at bounding box center [57, 399] width 43 height 14
click at [61, 398] on span "Approvals" at bounding box center [57, 399] width 43 height 14
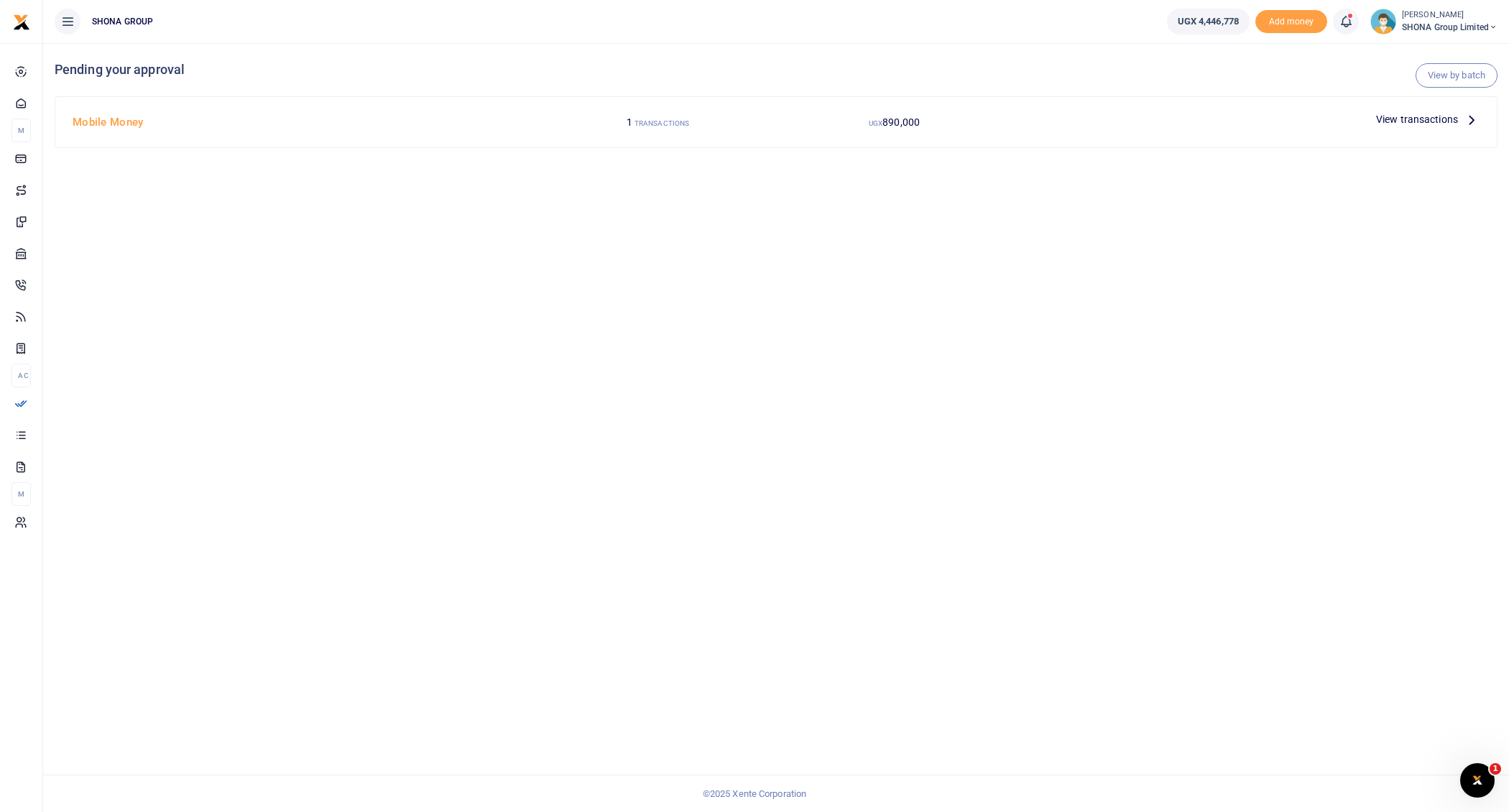
click at [1482, 115] on div "View transactions" at bounding box center [1427, 119] width 115 height 22
click at [1475, 117] on icon at bounding box center [1472, 119] width 16 height 16
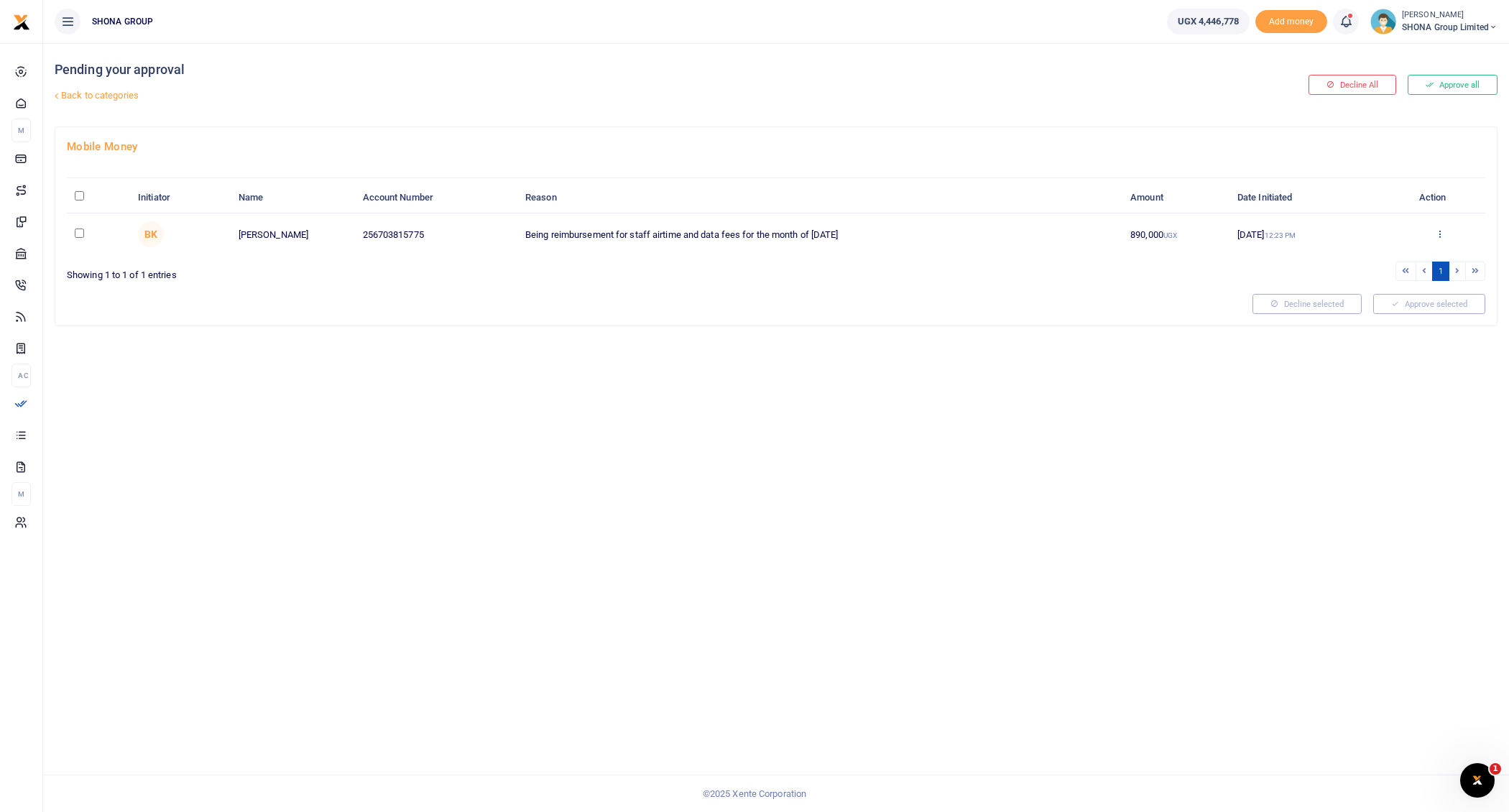
click at [1440, 230] on icon at bounding box center [1440, 233] width 9 height 10
click at [1372, 257] on link "Approve" at bounding box center [1388, 256] width 114 height 20
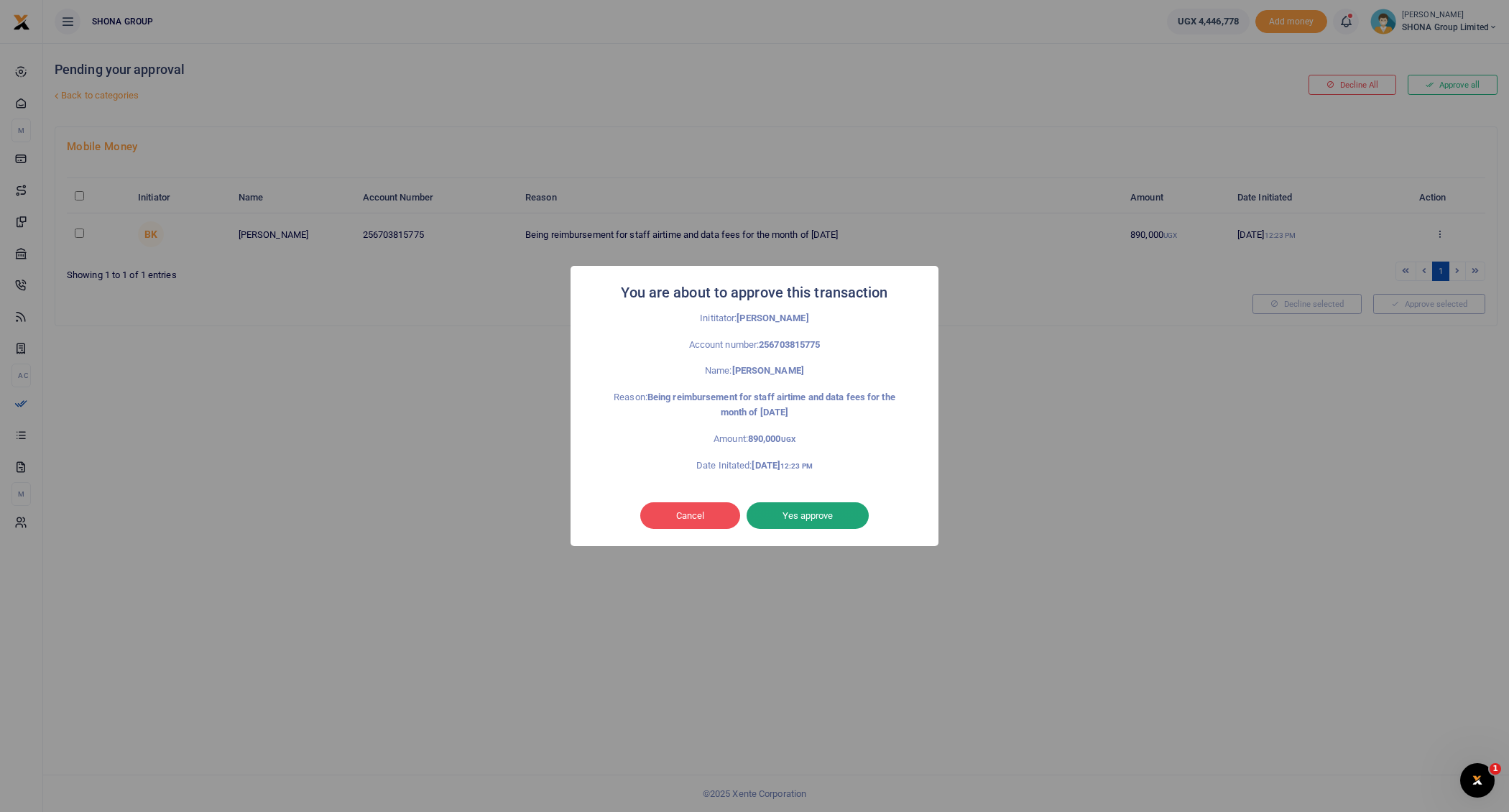
click at [828, 525] on button "Yes approve" at bounding box center [808, 515] width 122 height 28
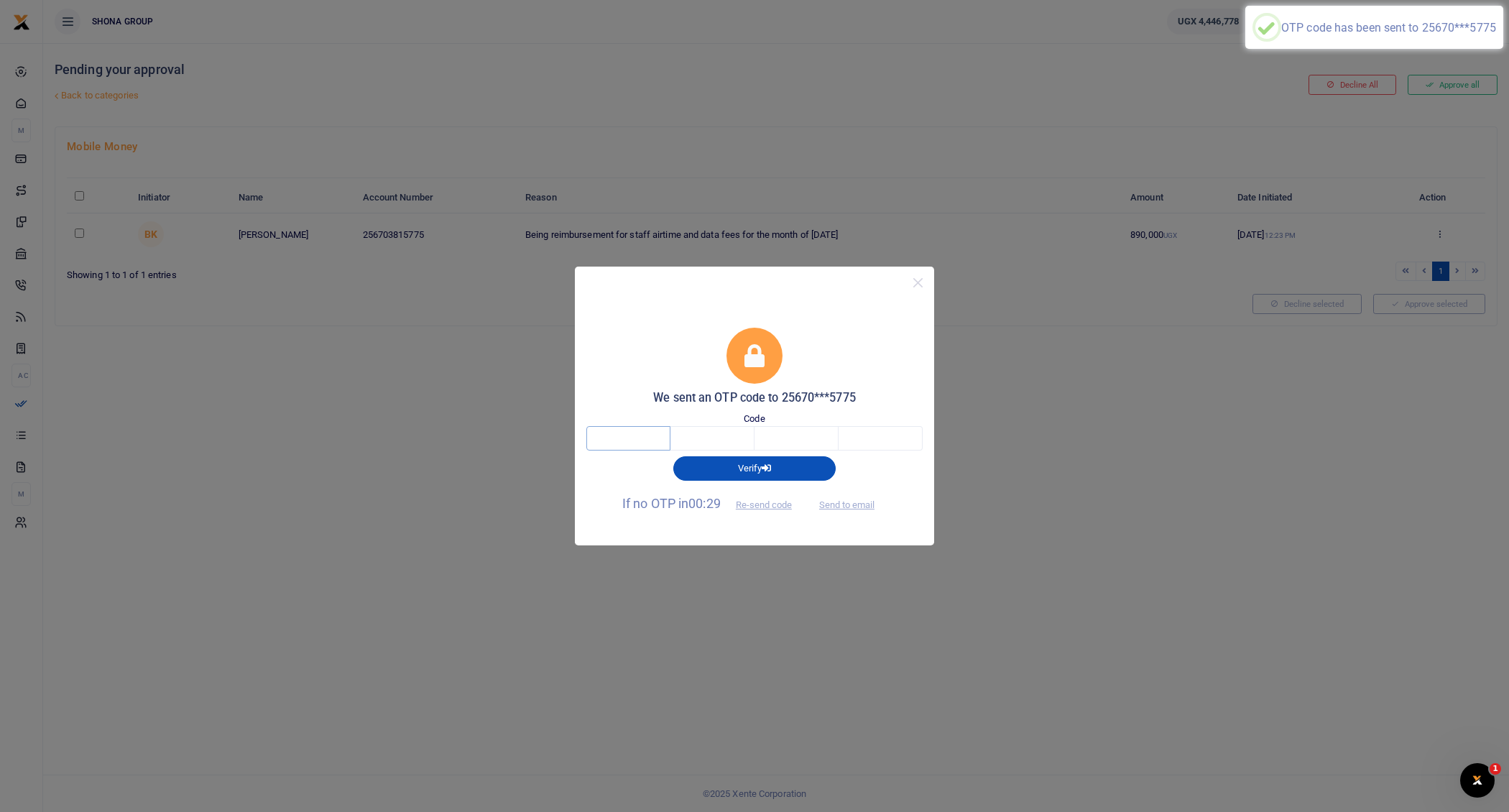
click at [654, 431] on input "text" at bounding box center [628, 438] width 84 height 25
type input "1"
type input "9"
type input "4"
type input "7"
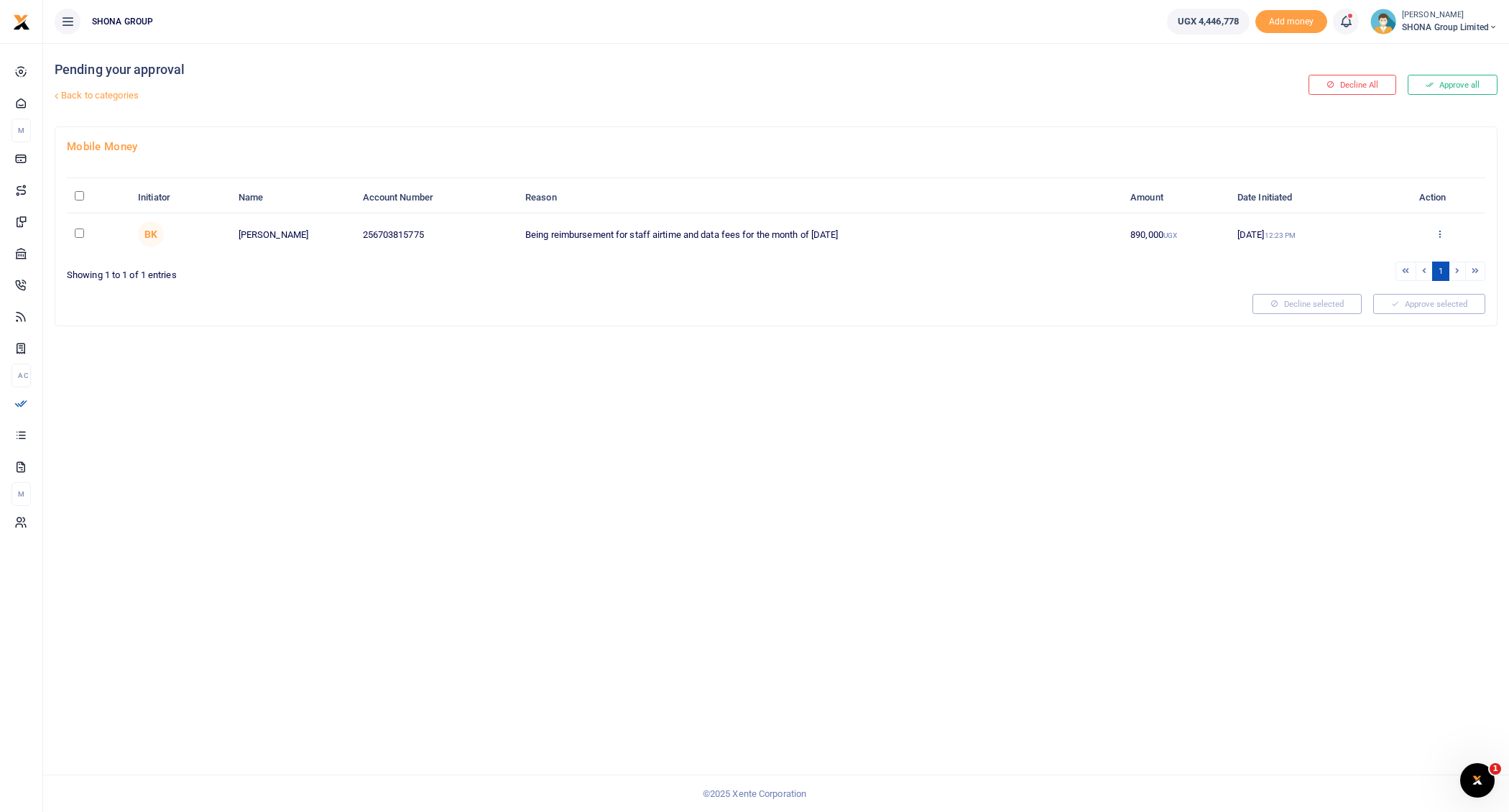
click at [1438, 232] on icon at bounding box center [1440, 233] width 9 height 10
click at [1388, 250] on link "Approve" at bounding box center [1388, 256] width 114 height 20
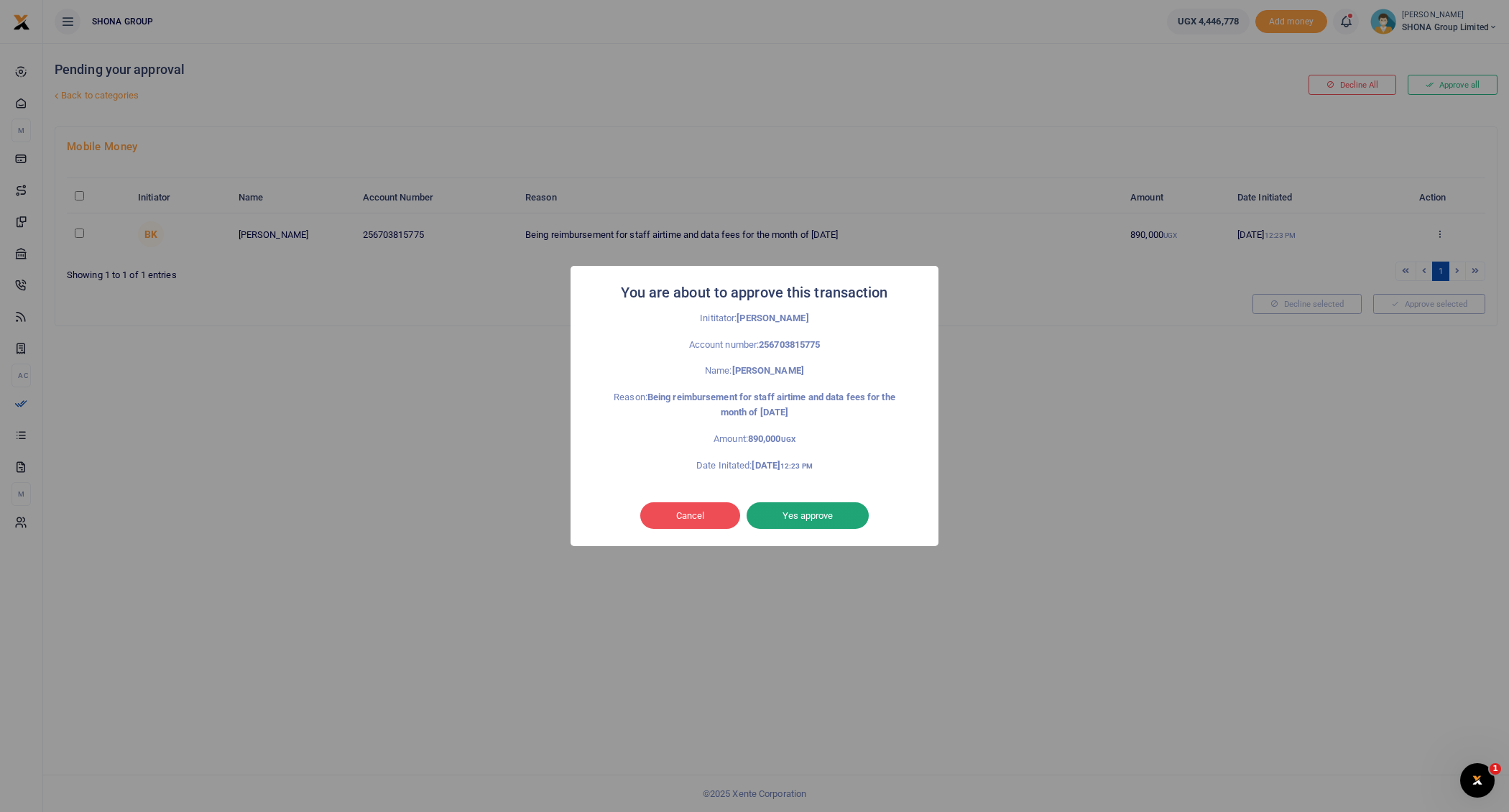
click at [836, 512] on button "Yes approve" at bounding box center [808, 515] width 122 height 28
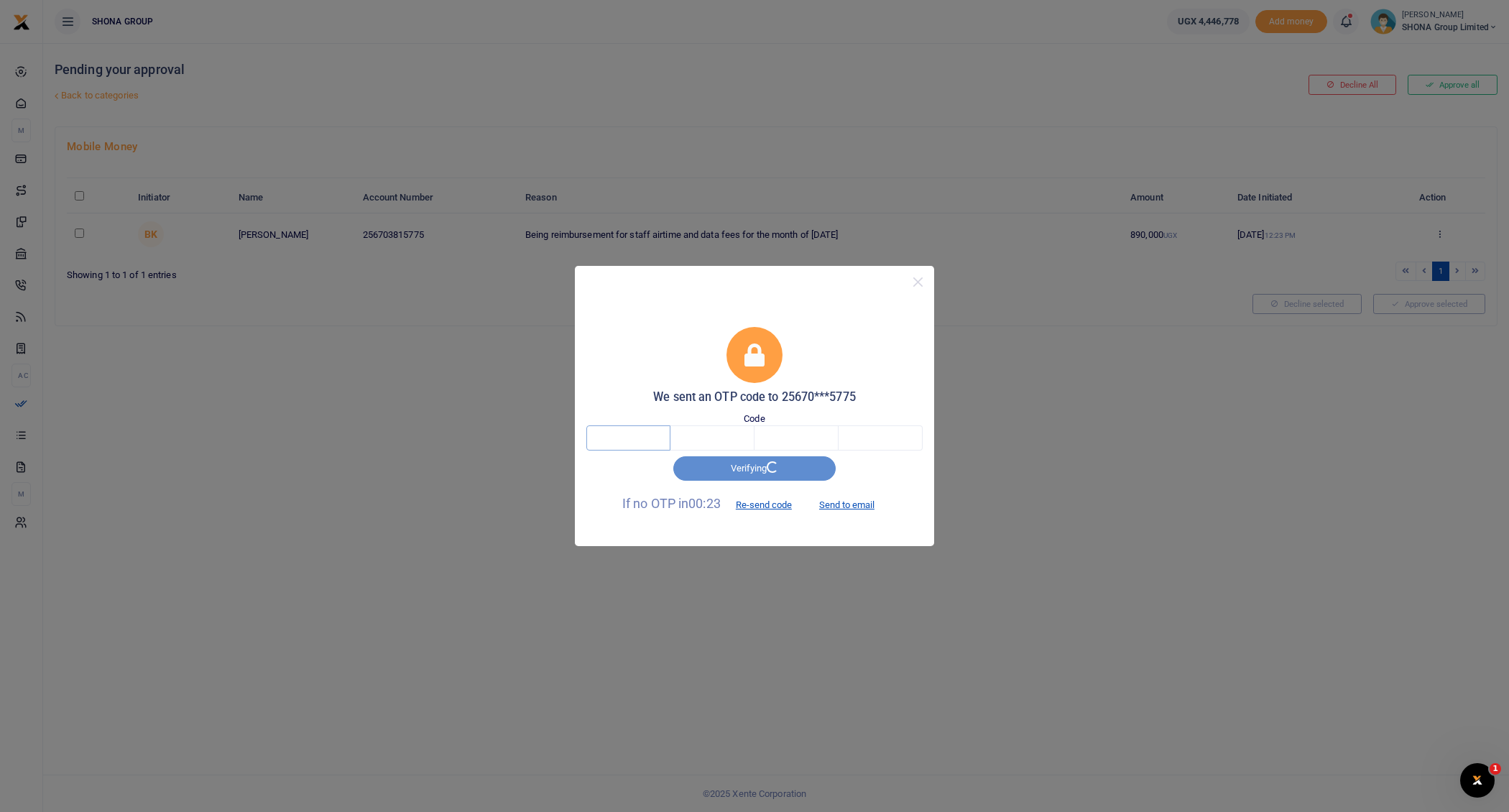
click at [622, 434] on input "text" at bounding box center [628, 437] width 84 height 25
type input "3"
type input "5"
type input "6"
type input "9"
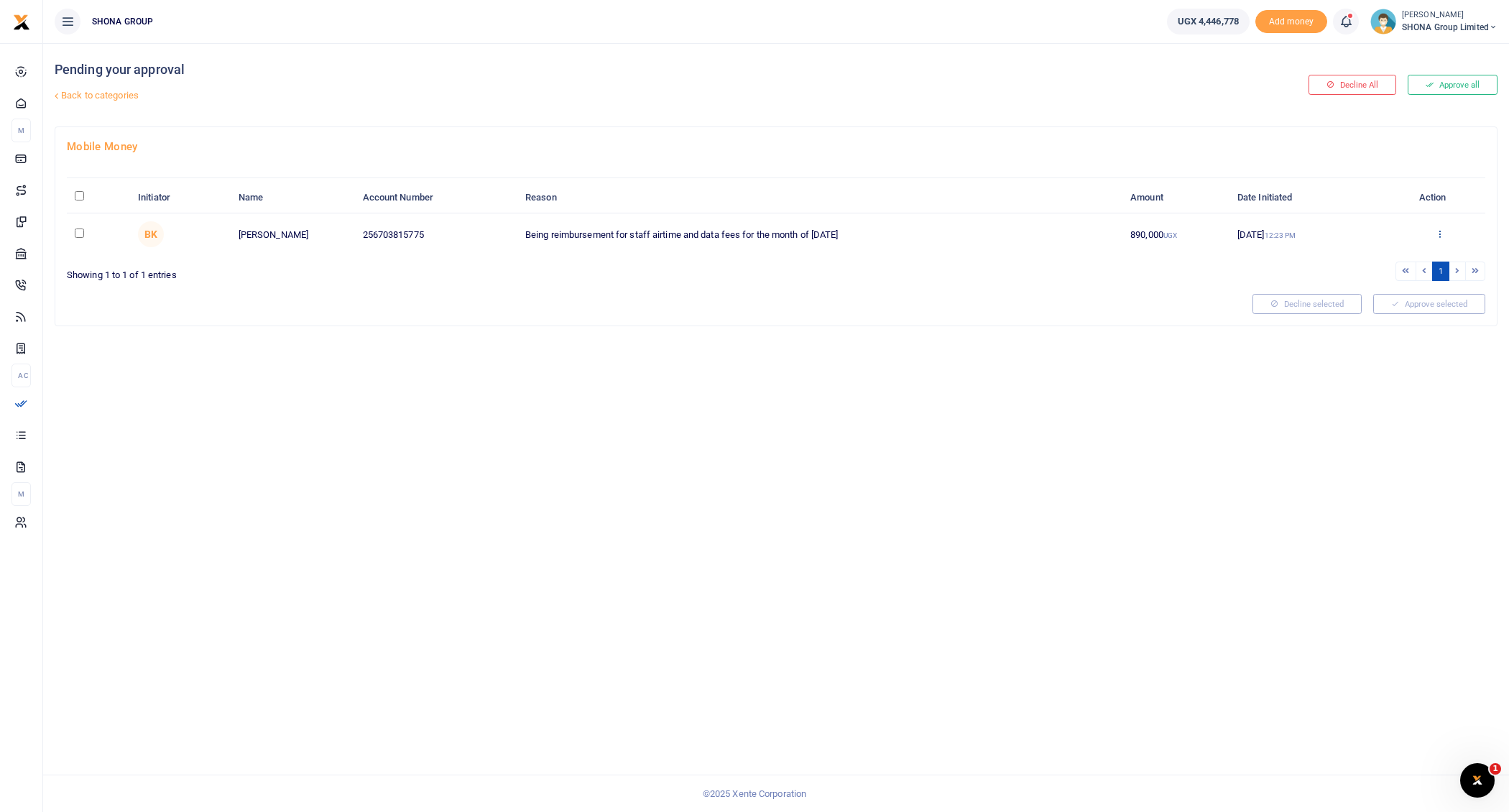
click at [1438, 229] on icon at bounding box center [1440, 233] width 9 height 10
click at [1370, 259] on link "Approve" at bounding box center [1388, 256] width 114 height 20
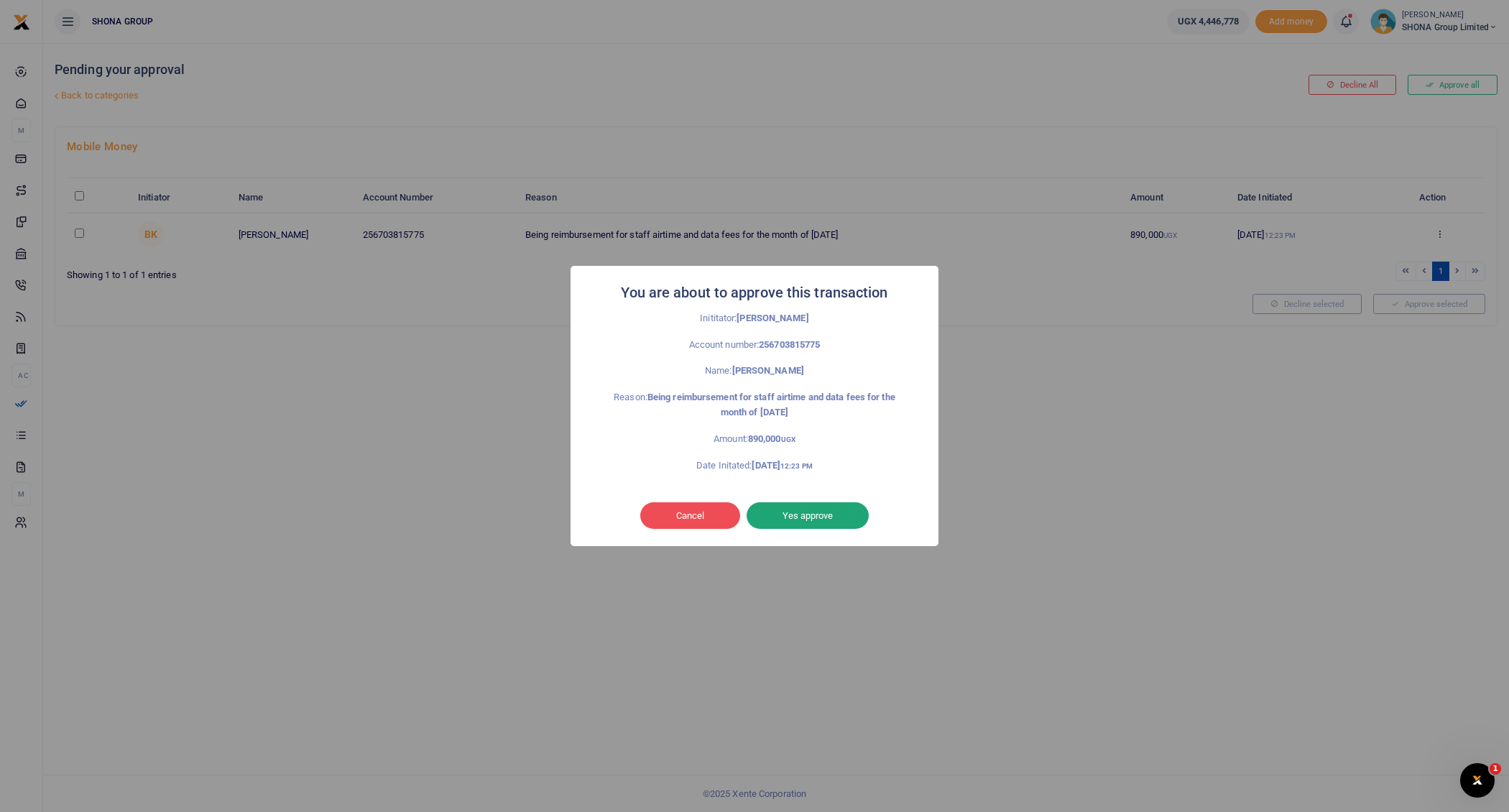
click at [800, 510] on button "Yes approve" at bounding box center [808, 515] width 122 height 28
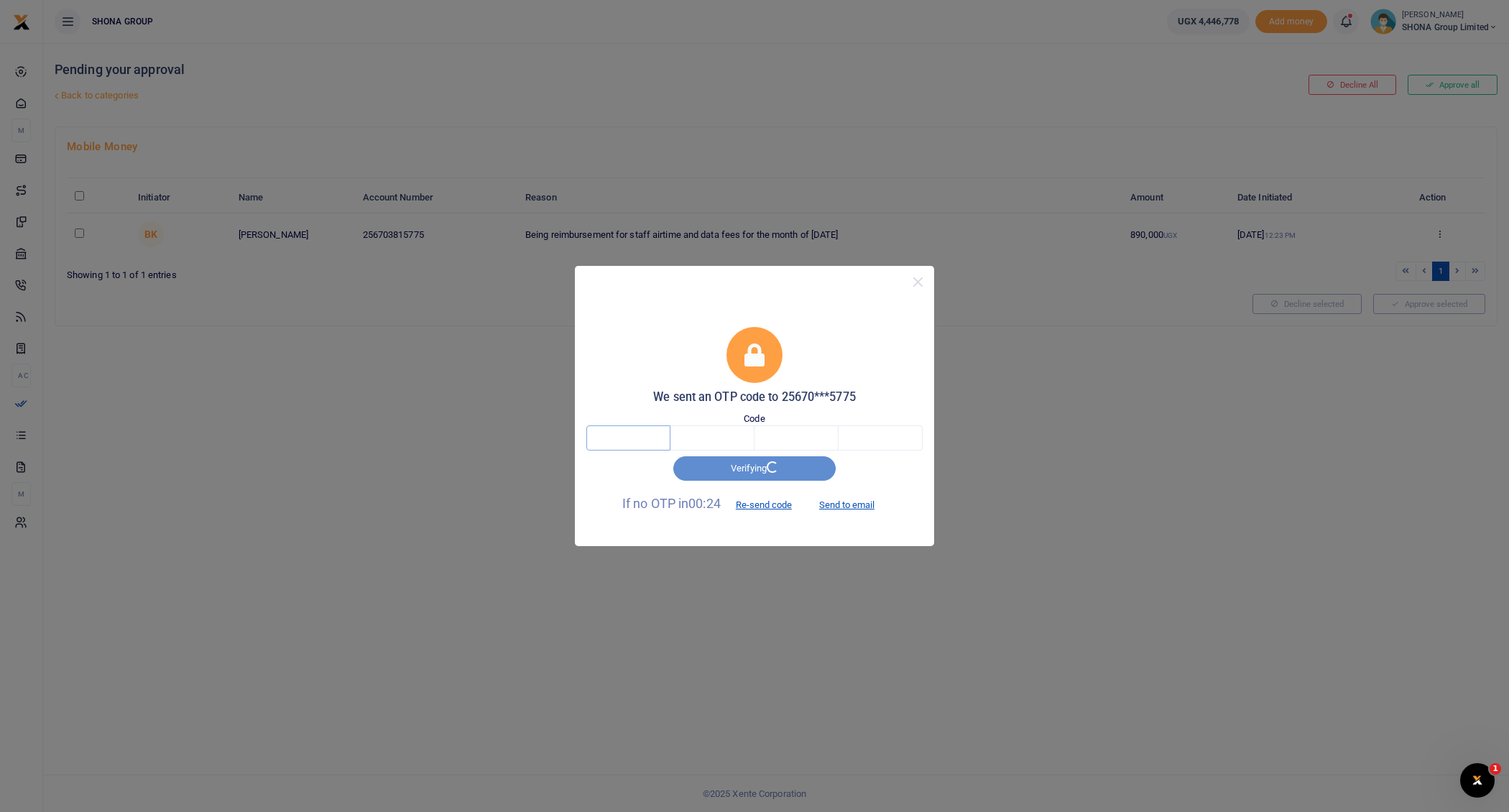
click at [643, 438] on input "text" at bounding box center [628, 437] width 84 height 25
type input "5"
type input "7"
type input "2"
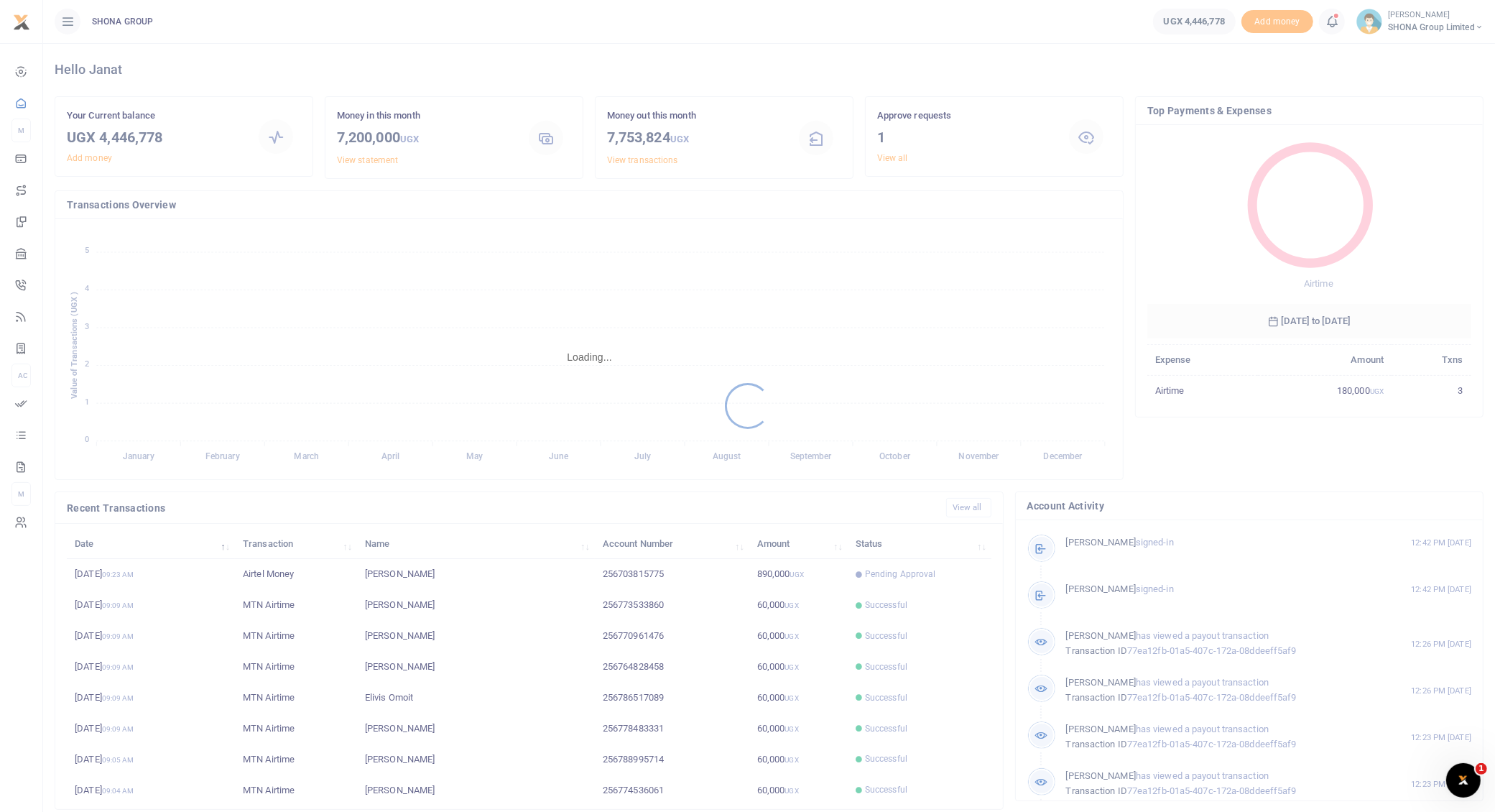
scroll to position [14, 14]
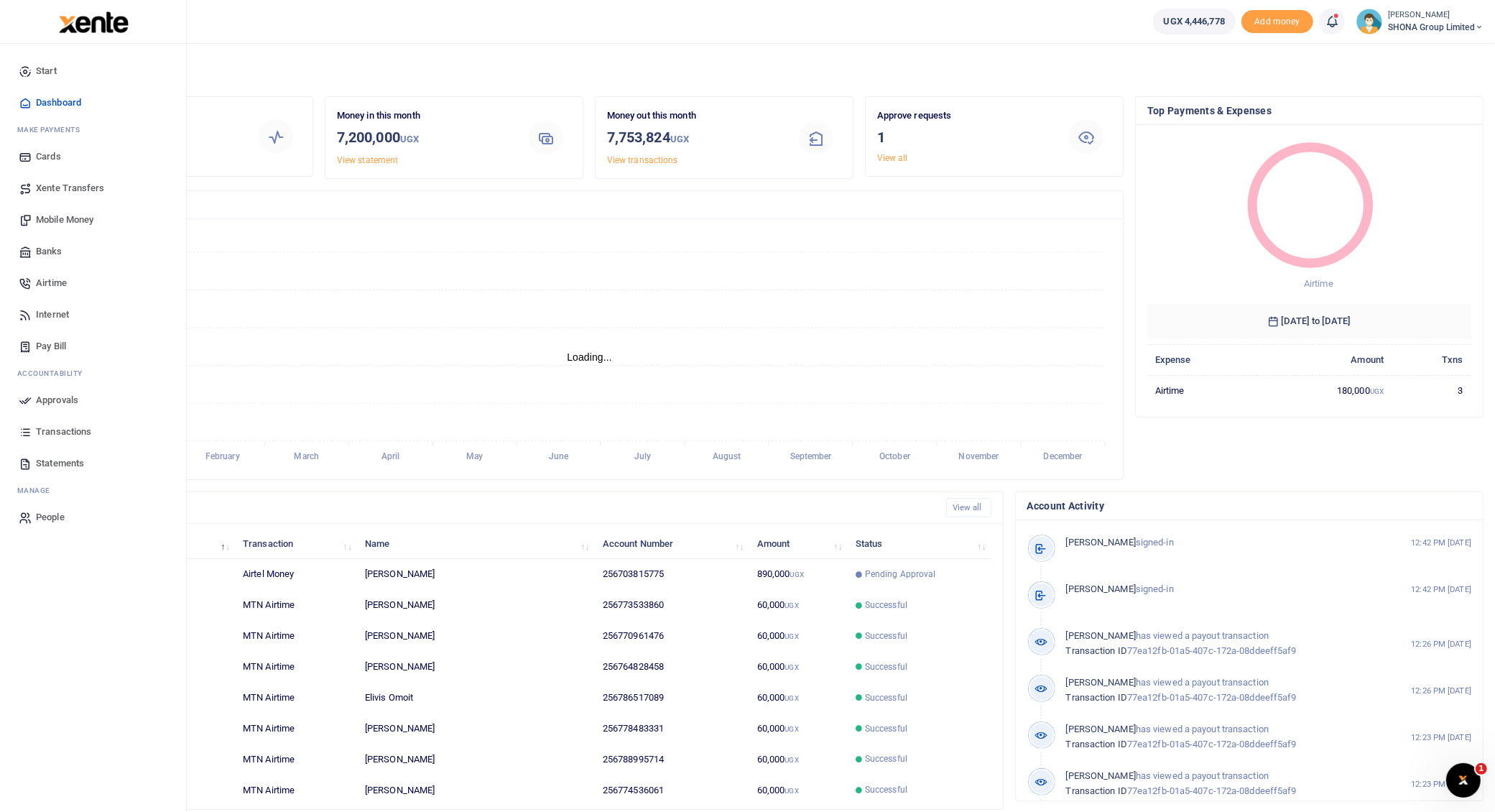
click at [60, 397] on span "Approvals" at bounding box center [57, 399] width 43 height 14
click at [58, 397] on span "Approvals" at bounding box center [57, 399] width 43 height 14
click at [61, 398] on span "Approvals" at bounding box center [57, 399] width 43 height 14
click at [70, 398] on span "Approvals" at bounding box center [57, 399] width 43 height 14
click at [65, 431] on span "Transactions" at bounding box center [64, 432] width 55 height 14
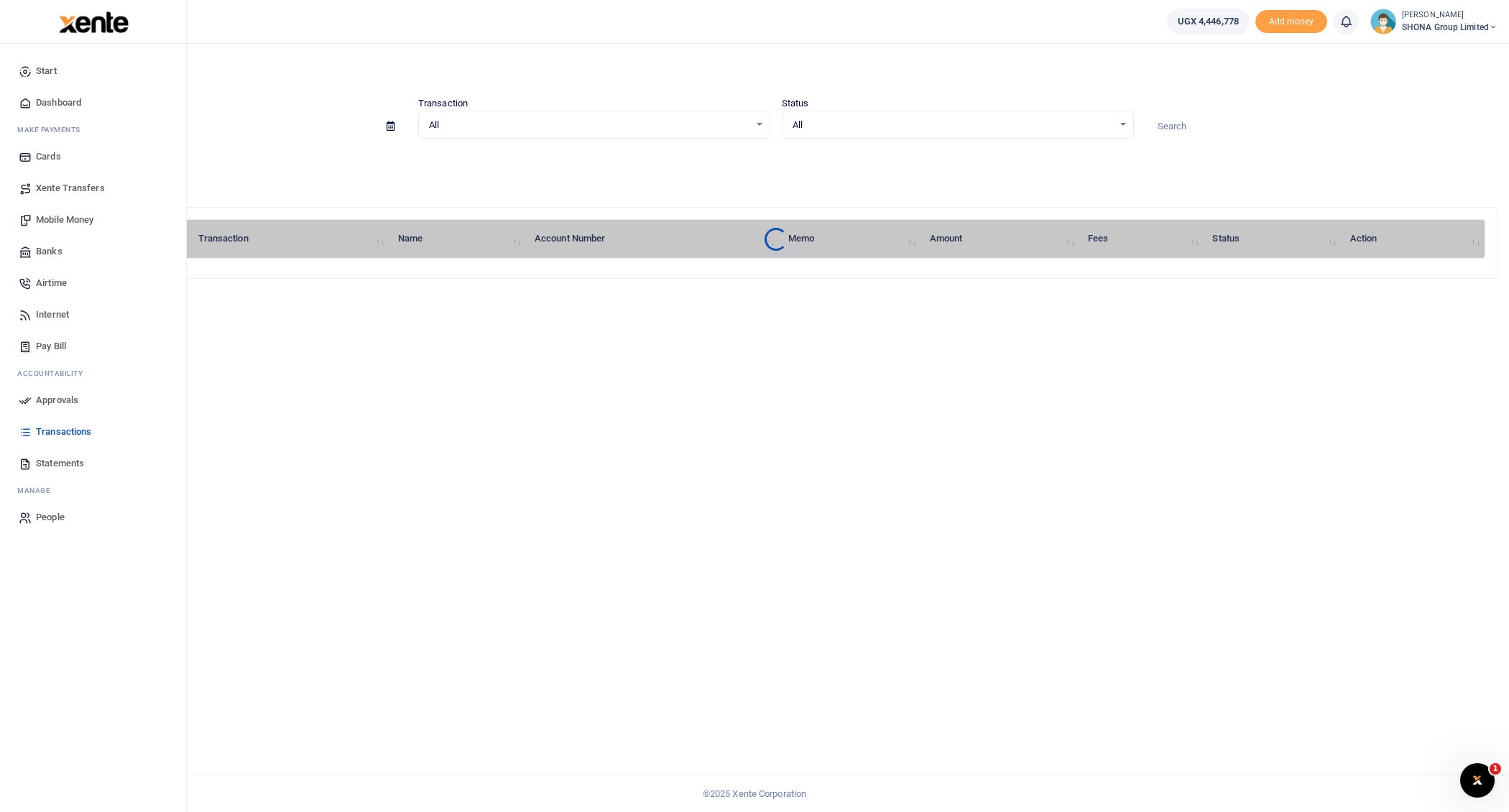
click at [54, 398] on span "Approvals" at bounding box center [57, 399] width 43 height 14
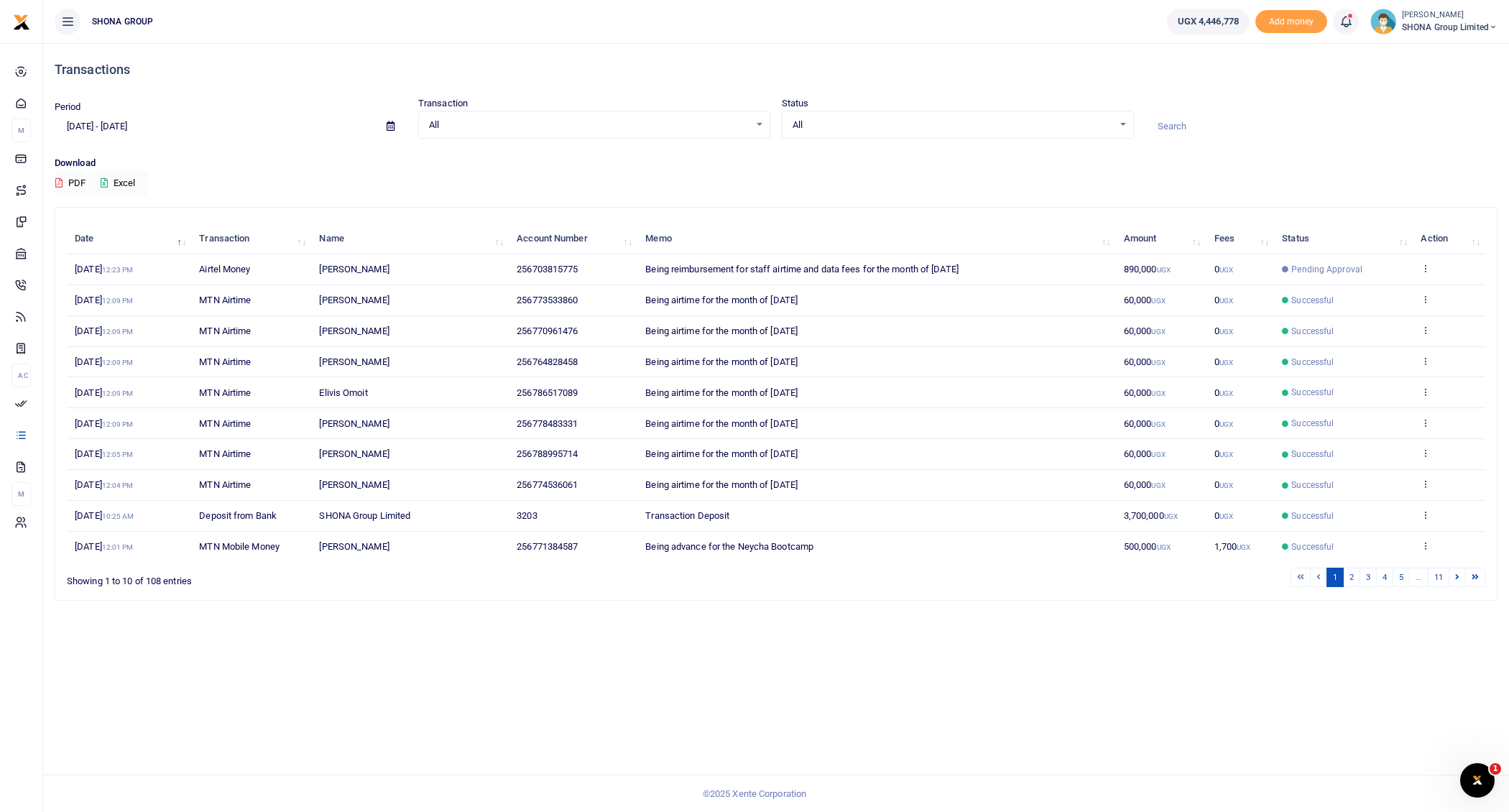
click at [1429, 263] on icon at bounding box center [1425, 268] width 9 height 10
click at [1380, 293] on link "View details" at bounding box center [1374, 292] width 114 height 20
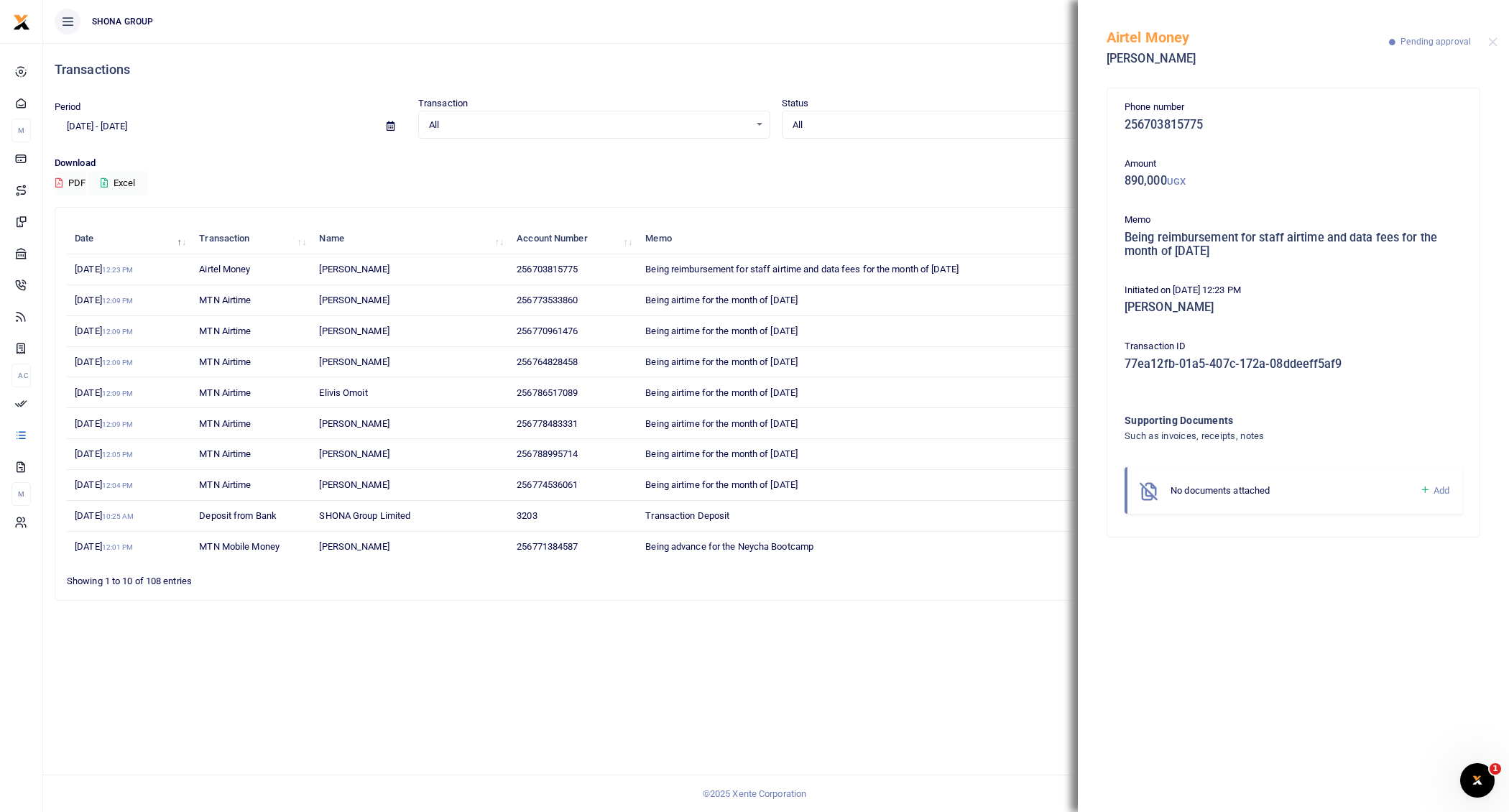
click at [941, 157] on p "Download" at bounding box center [776, 163] width 1444 height 15
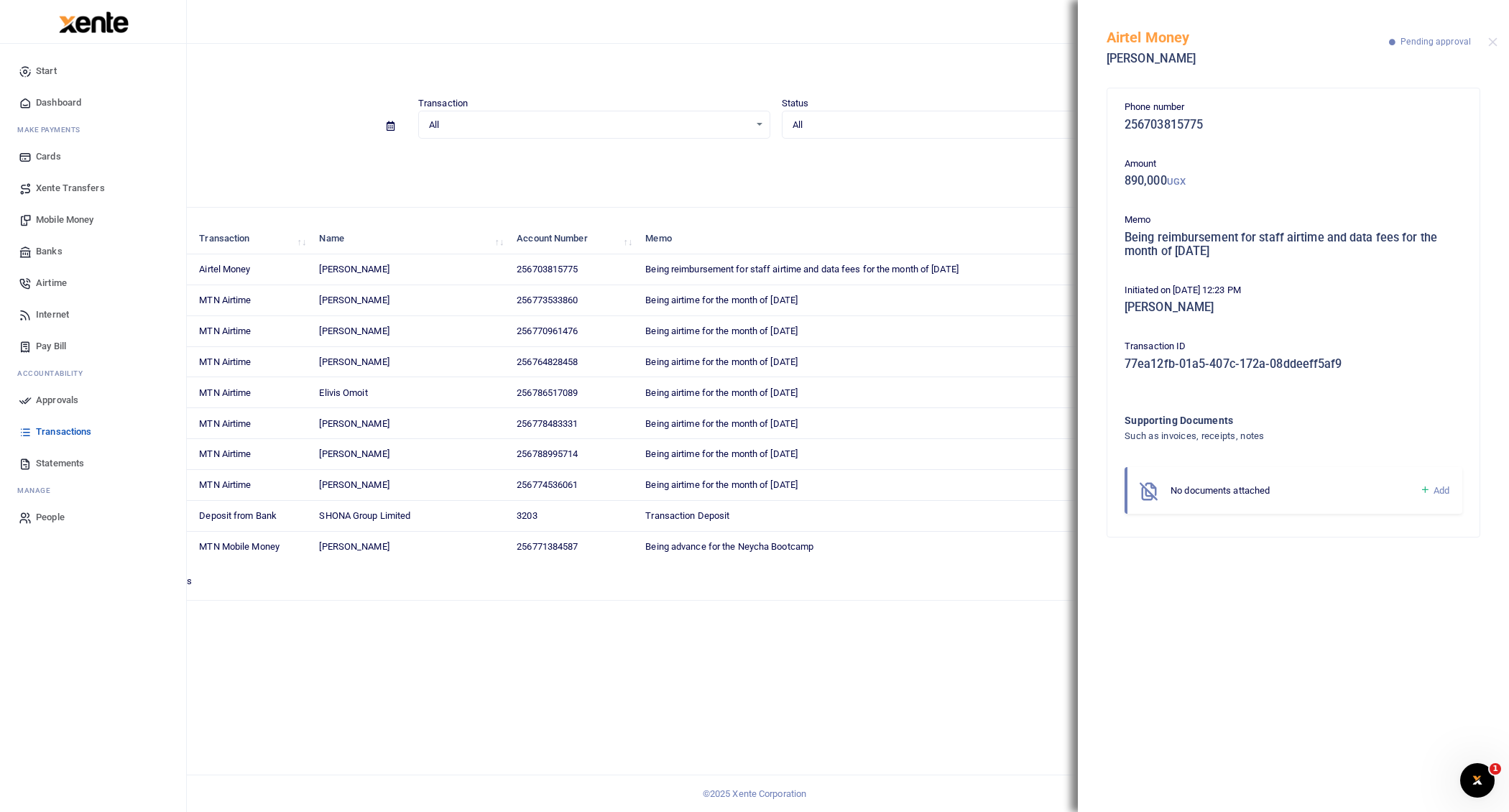
click at [61, 397] on span "Approvals" at bounding box center [57, 399] width 43 height 14
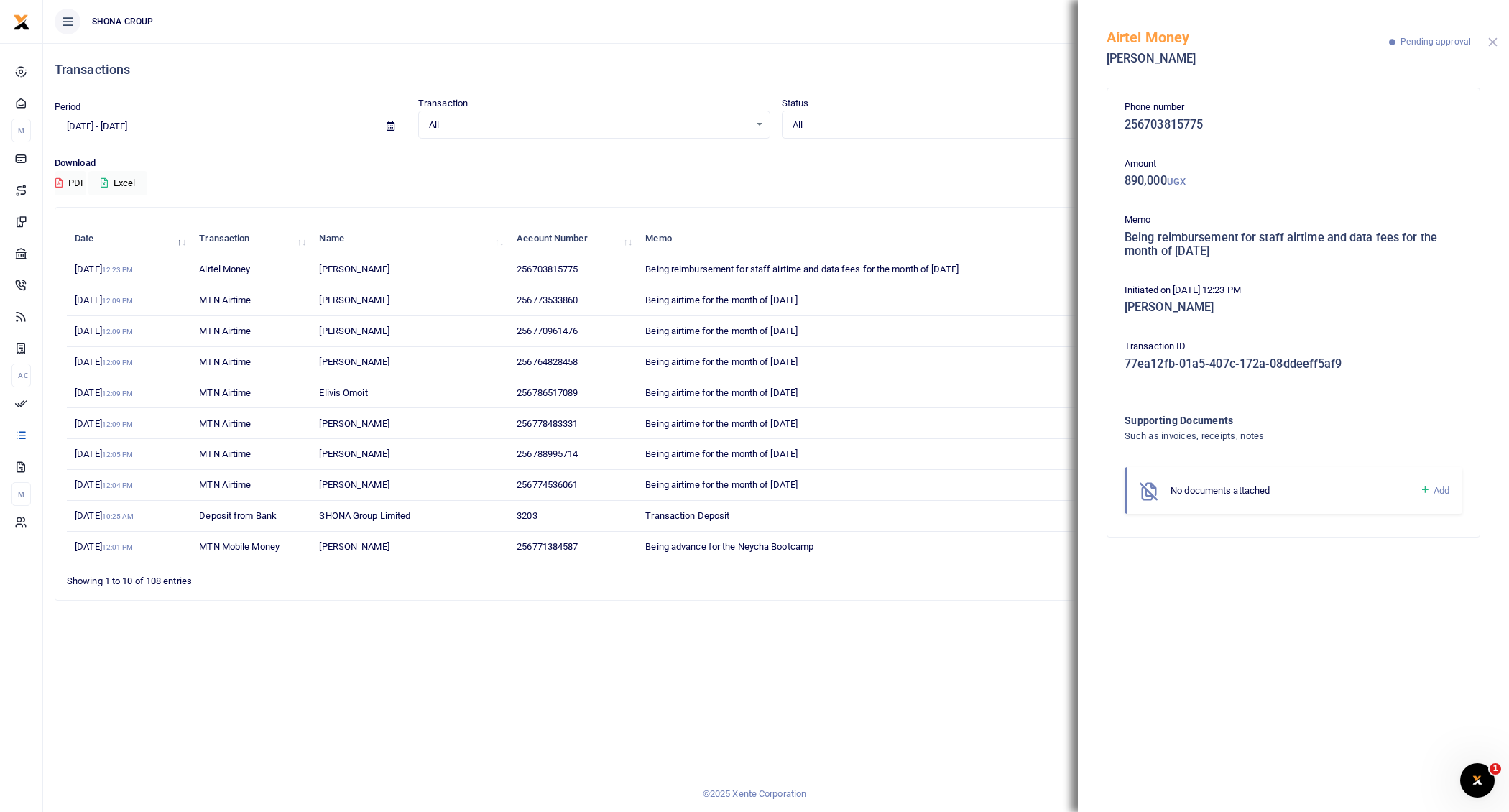
click at [1490, 38] on button "Close" at bounding box center [1493, 42] width 9 height 9
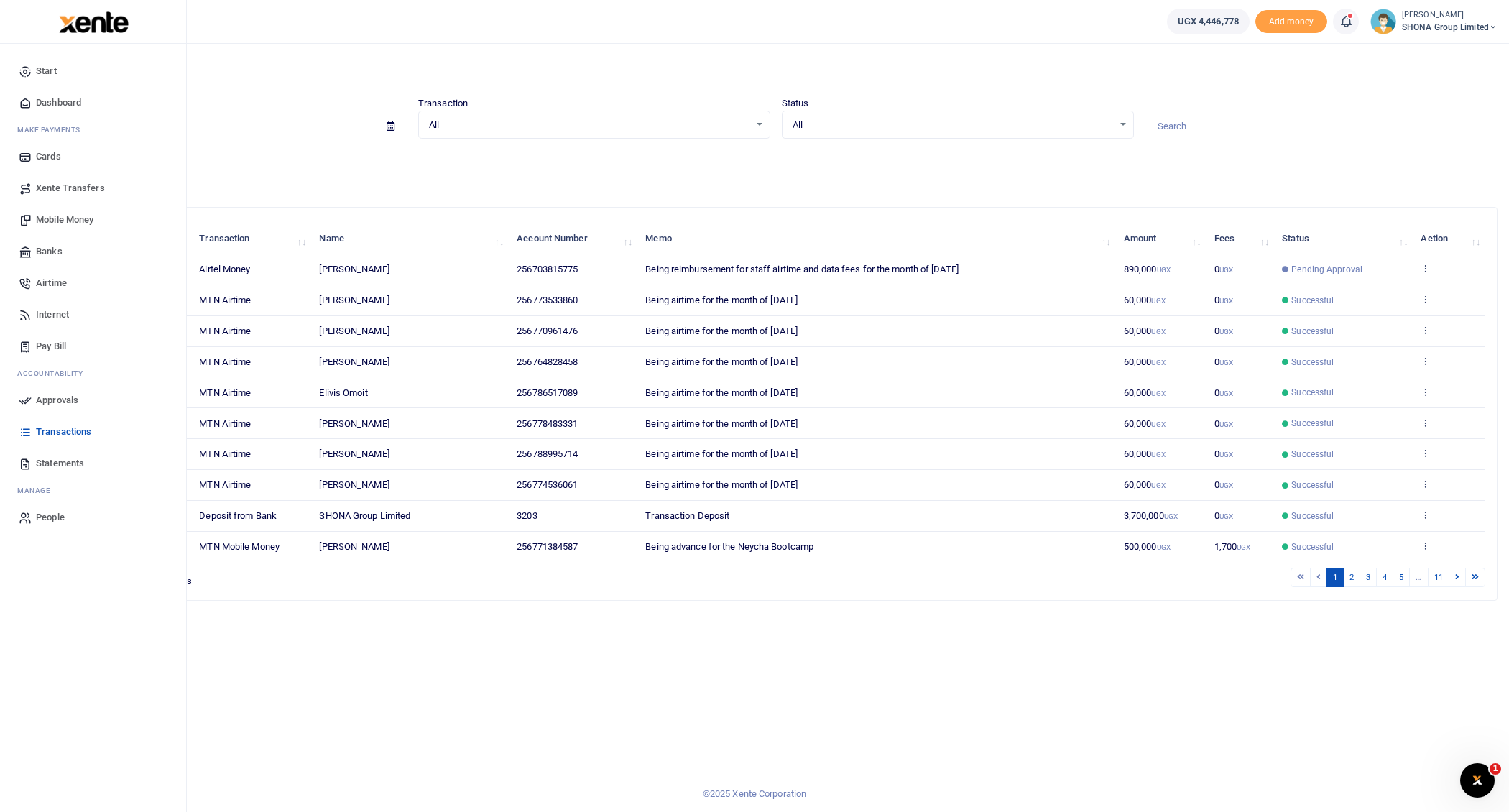
click at [45, 398] on span "Approvals" at bounding box center [57, 399] width 43 height 14
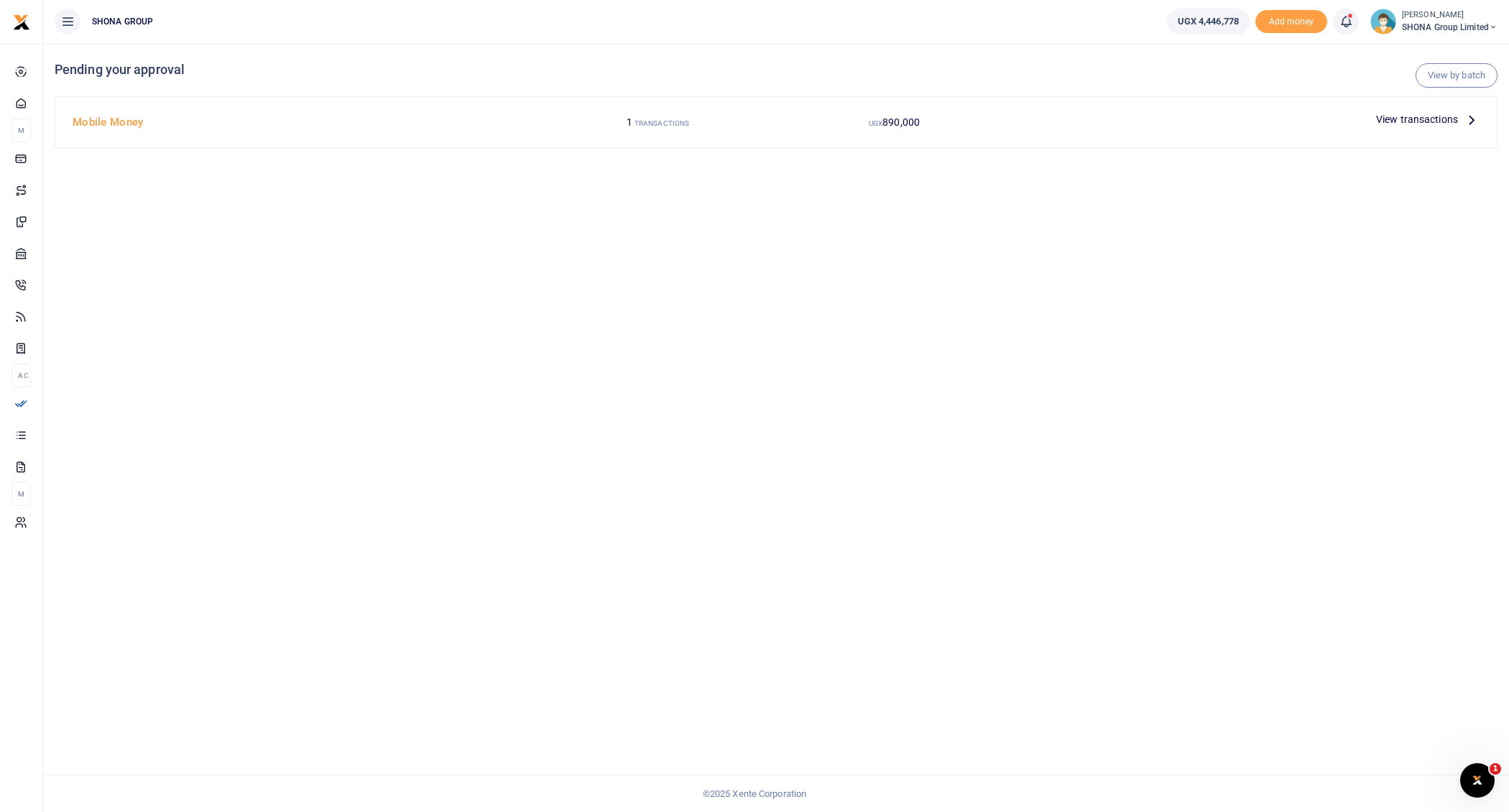
click at [1471, 118] on icon at bounding box center [1472, 119] width 16 height 16
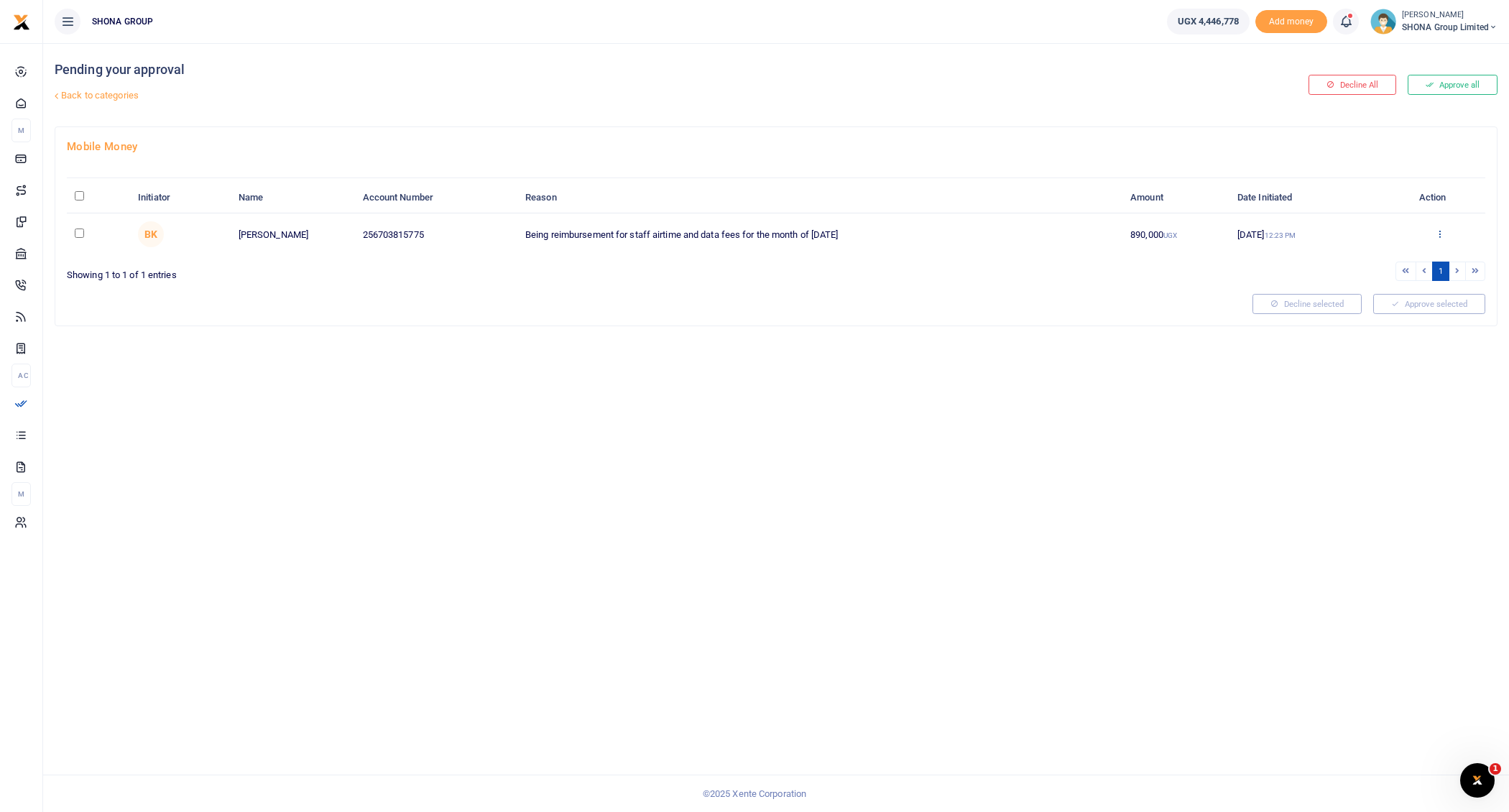
click at [1439, 230] on icon at bounding box center [1440, 233] width 9 height 10
click at [1357, 259] on link "Approve" at bounding box center [1388, 256] width 114 height 20
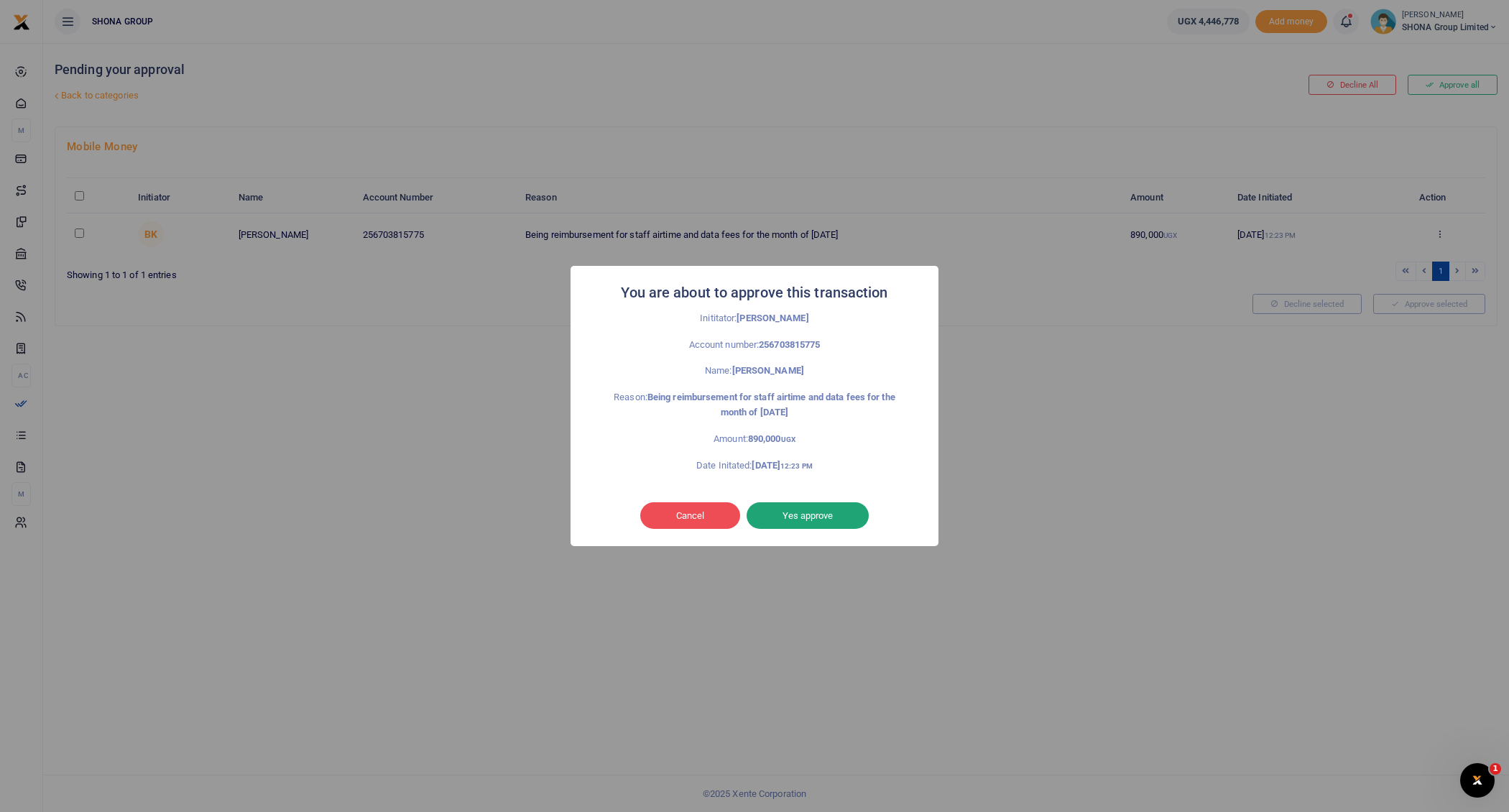
click at [834, 513] on button "Yes approve" at bounding box center [808, 515] width 122 height 28
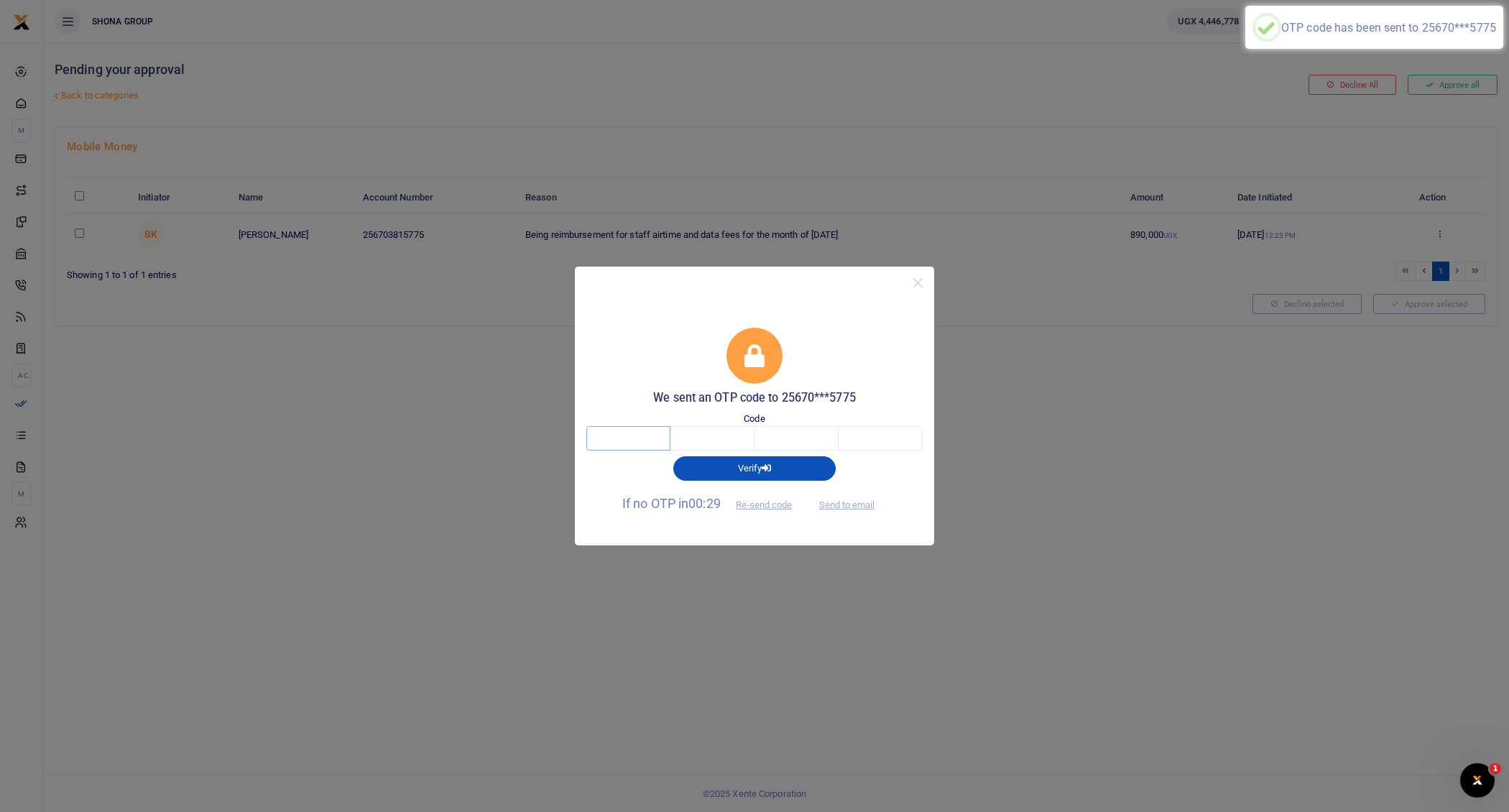
click at [637, 434] on input "text" at bounding box center [628, 438] width 84 height 25
type input "3"
type input "5"
type input "6"
type input "1"
